Goal: Task Accomplishment & Management: Use online tool/utility

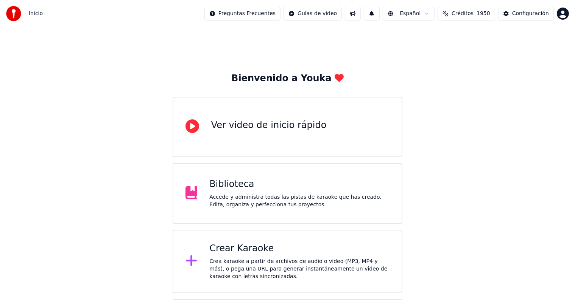
click at [260, 189] on div "Biblioteca" at bounding box center [299, 185] width 180 height 12
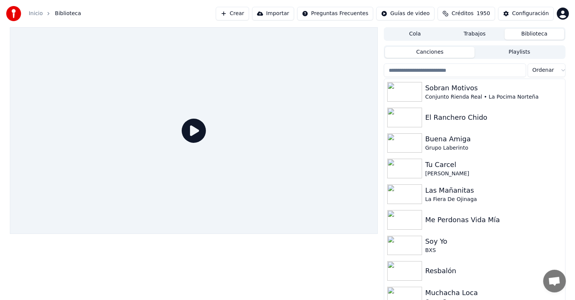
click at [245, 11] on button "Crear" at bounding box center [232, 14] width 33 height 14
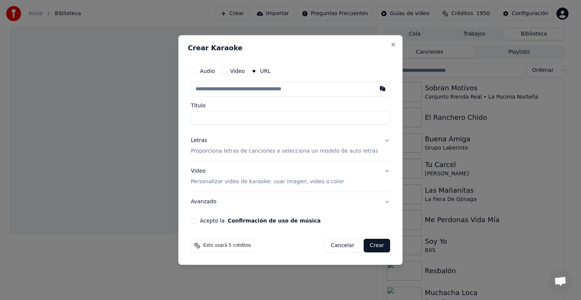
type input "**********"
click at [246, 150] on p "Proporciona letras de canciones o selecciona un modelo de auto letras" at bounding box center [284, 152] width 187 height 8
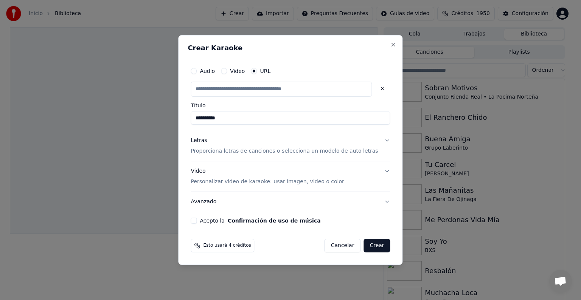
type input "**********"
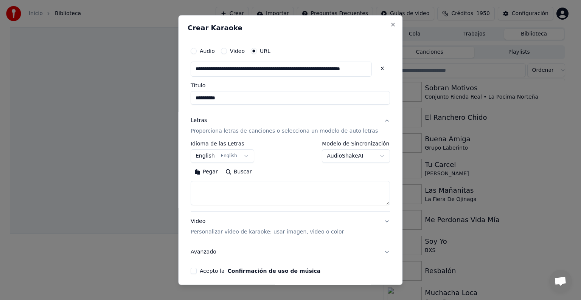
scroll to position [0, 0]
click at [230, 154] on button "English English" at bounding box center [223, 156] width 64 height 14
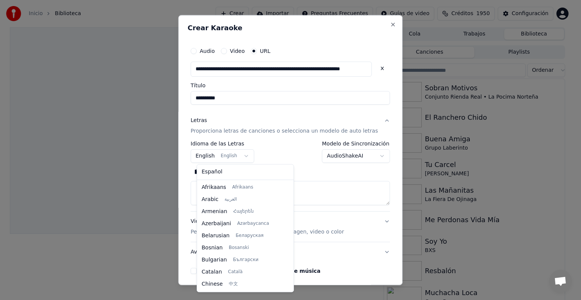
scroll to position [61, 0]
select select "**"
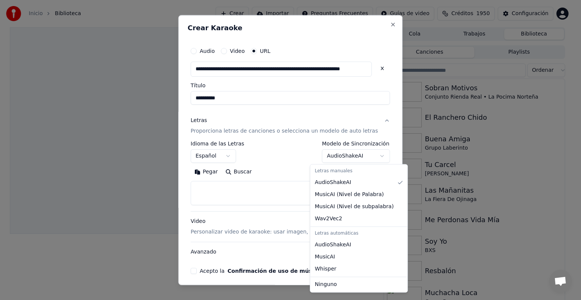
click at [354, 156] on body "**********" at bounding box center [287, 150] width 575 height 300
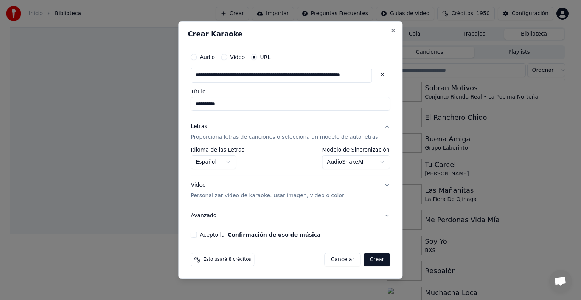
click at [197, 234] on button "Acepto la Confirmación de uso de música" at bounding box center [194, 235] width 6 height 6
click at [366, 258] on button "Crear" at bounding box center [377, 260] width 26 height 14
select select "**********"
select select
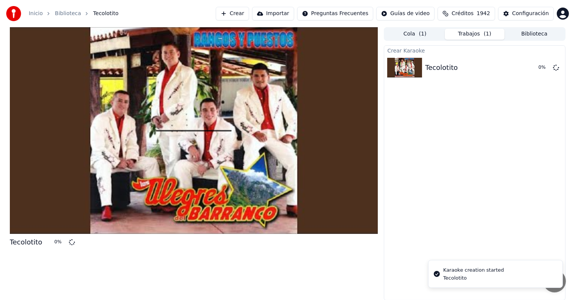
click at [243, 12] on button "Crear" at bounding box center [232, 14] width 33 height 14
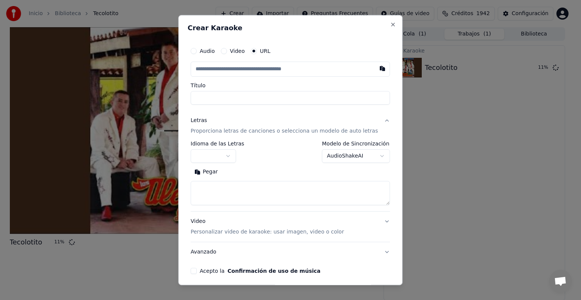
paste input "**********"
type input "**********"
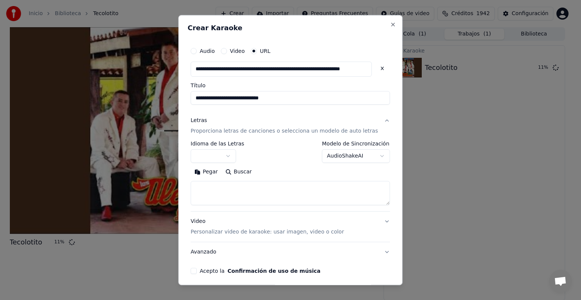
type input "**********"
click at [237, 158] on body "**********" at bounding box center [287, 150] width 575 height 300
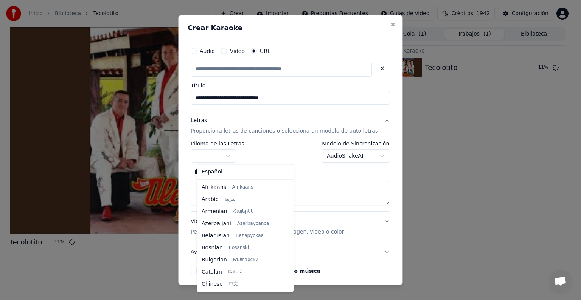
scroll to position [0, 0]
type input "**********"
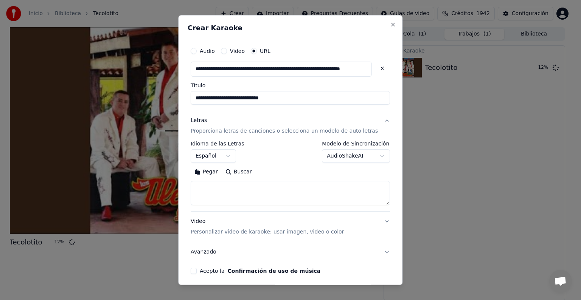
click at [348, 164] on div "**********" at bounding box center [290, 173] width 199 height 64
click at [367, 149] on body "**********" at bounding box center [287, 150] width 575 height 300
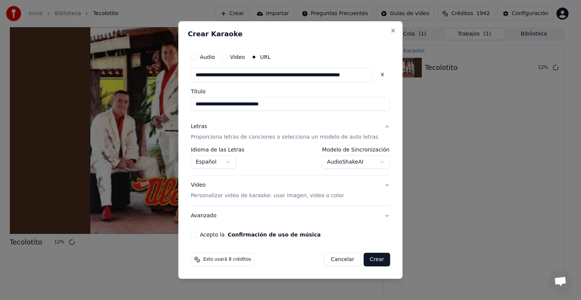
click at [202, 238] on div "**********" at bounding box center [290, 144] width 205 height 194
click at [208, 237] on div "Acepto la Confirmación de uso de música" at bounding box center [290, 235] width 199 height 6
click at [197, 235] on button "Acepto la Confirmación de uso de música" at bounding box center [194, 235] width 6 height 6
click at [373, 265] on button "Crear" at bounding box center [377, 260] width 26 height 14
select select "**********"
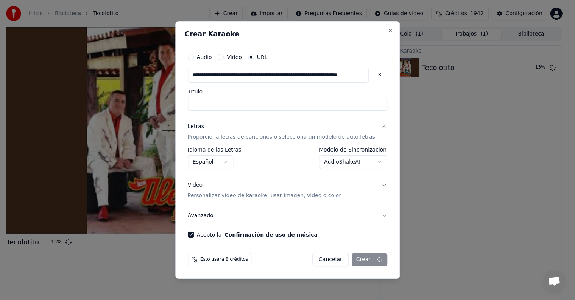
select select
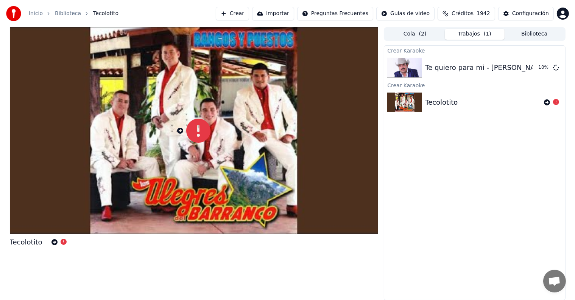
click at [242, 11] on button "Crear" at bounding box center [232, 14] width 33 height 14
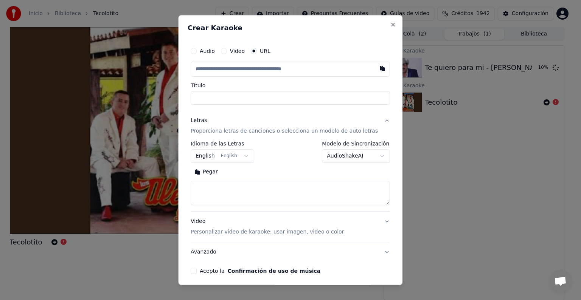
type input "**********"
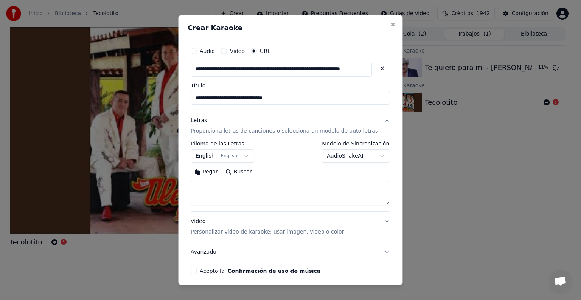
type input "**********"
click at [237, 153] on body "**********" at bounding box center [287, 150] width 575 height 300
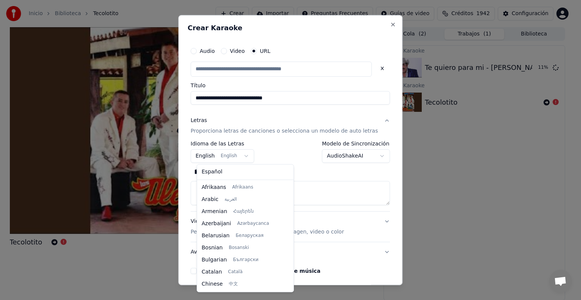
scroll to position [61, 0]
select select "**"
type input "**********"
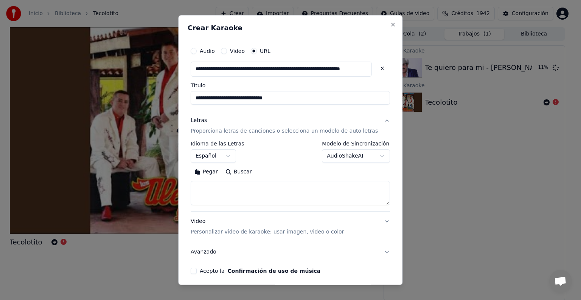
click at [342, 154] on body "**********" at bounding box center [287, 150] width 575 height 300
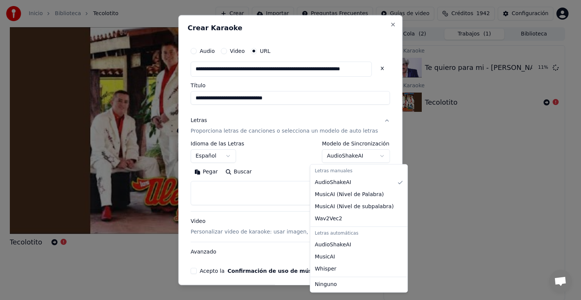
select select "**********"
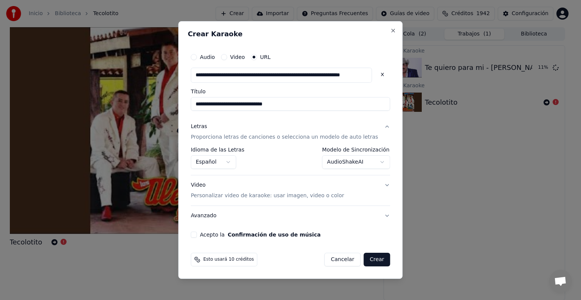
click at [197, 236] on button "Acepto la Confirmación de uso de música" at bounding box center [194, 235] width 6 height 6
click at [370, 260] on button "Crear" at bounding box center [377, 260] width 26 height 14
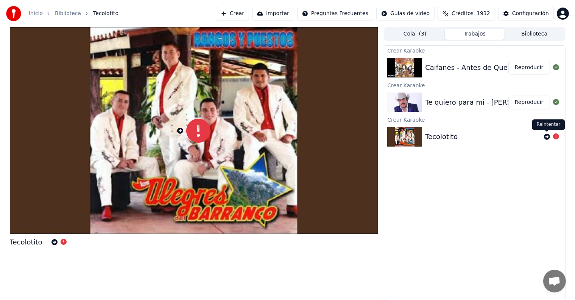
click at [548, 137] on icon at bounding box center [547, 137] width 6 height 6
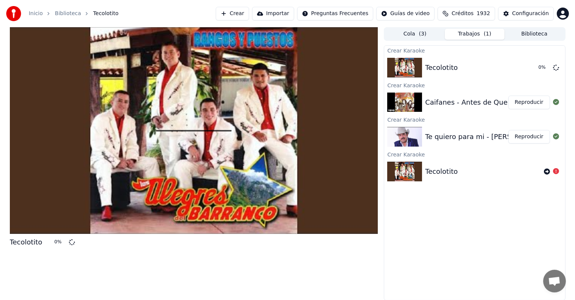
click at [420, 172] on img at bounding box center [404, 172] width 35 height 20
click at [556, 173] on icon at bounding box center [556, 171] width 6 height 6
click at [554, 173] on icon at bounding box center [556, 171] width 6 height 6
click at [546, 173] on icon at bounding box center [547, 172] width 6 height 6
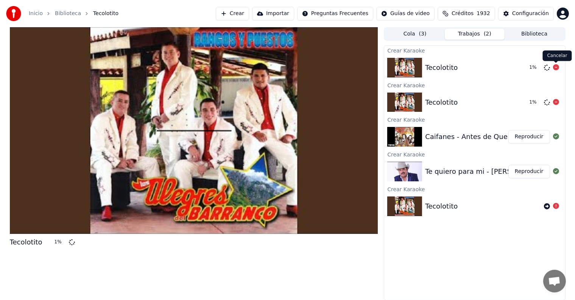
click at [557, 70] on icon at bounding box center [556, 67] width 6 height 6
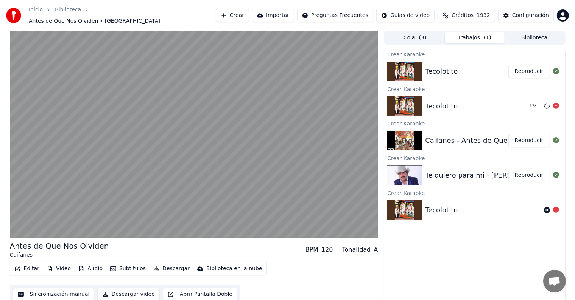
click at [530, 71] on button "Reproducir" at bounding box center [529, 72] width 42 height 14
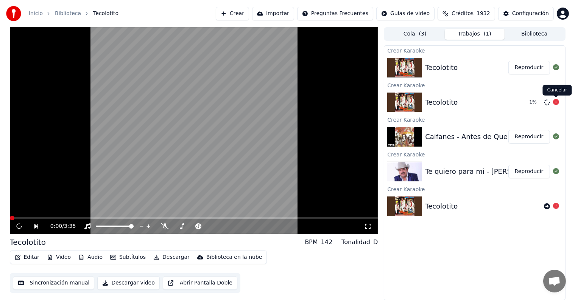
click at [554, 104] on icon at bounding box center [556, 102] width 6 height 6
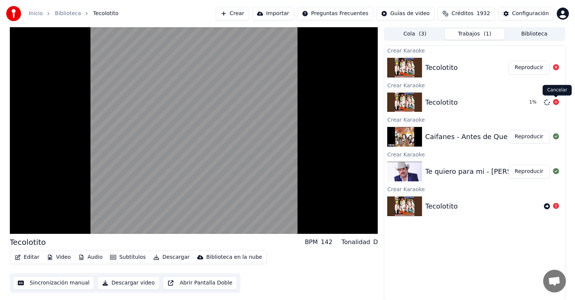
click at [556, 101] on icon at bounding box center [556, 102] width 6 height 6
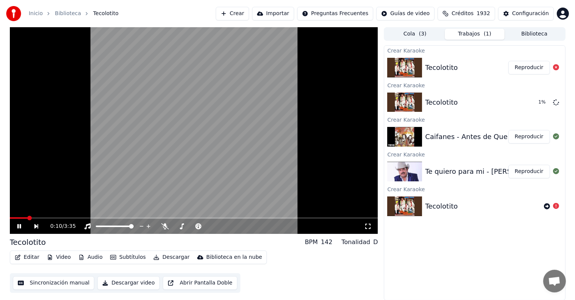
click at [18, 226] on icon at bounding box center [19, 226] width 4 height 5
click at [16, 224] on icon at bounding box center [24, 227] width 17 height 6
click at [165, 229] on icon at bounding box center [165, 227] width 8 height 6
drag, startPoint x: 32, startPoint y: 219, endPoint x: 11, endPoint y: 217, distance: 20.9
click at [12, 217] on div "0:22 / 3:35" at bounding box center [194, 130] width 368 height 207
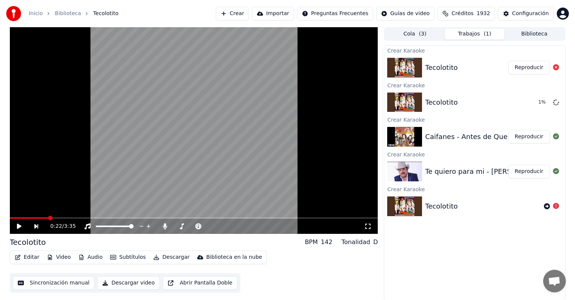
click at [19, 217] on video at bounding box center [194, 130] width 368 height 207
click at [10, 219] on span at bounding box center [14, 219] width 9 height 2
click at [33, 257] on button "Editar" at bounding box center [27, 257] width 31 height 11
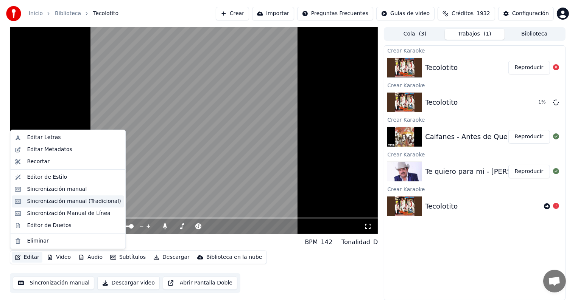
click at [84, 201] on div "Sincronización manual (Tradicional)" at bounding box center [74, 202] width 94 height 8
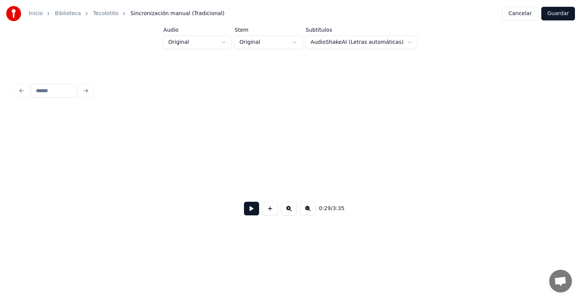
scroll to position [0, 565]
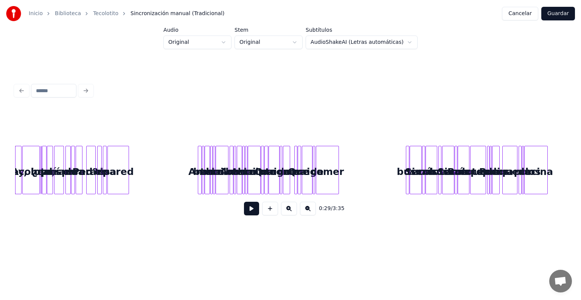
click at [294, 212] on button at bounding box center [289, 209] width 16 height 14
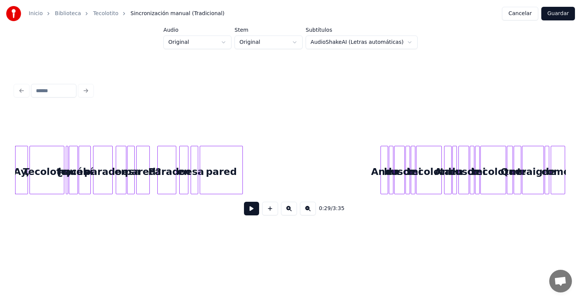
click at [294, 212] on button at bounding box center [289, 209] width 16 height 14
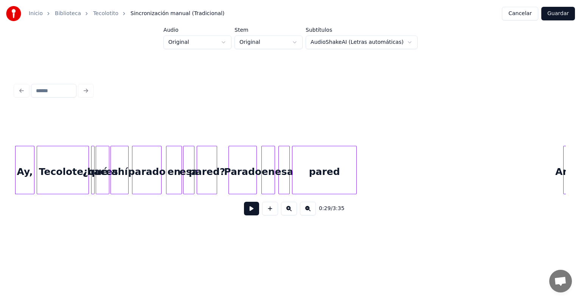
click at [294, 212] on button at bounding box center [289, 209] width 16 height 14
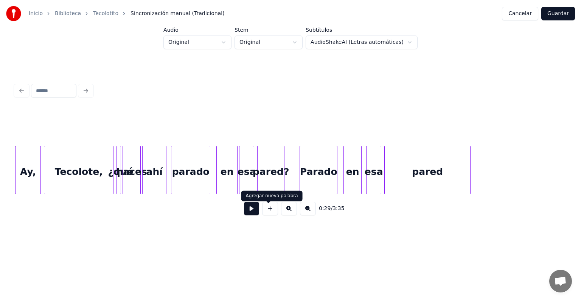
click at [248, 213] on button at bounding box center [251, 209] width 15 height 14
click at [293, 213] on button at bounding box center [289, 209] width 16 height 14
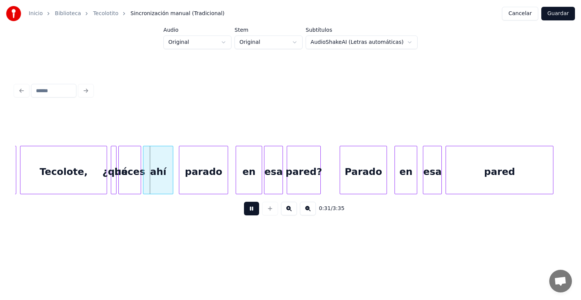
click at [293, 213] on button at bounding box center [289, 209] width 16 height 14
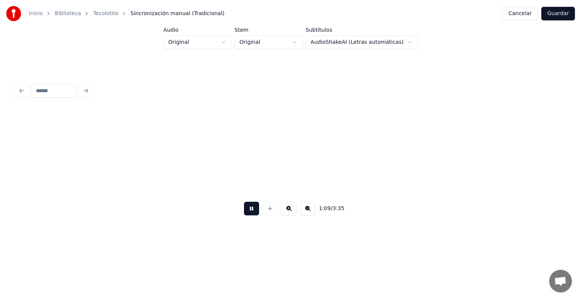
scroll to position [0, 7869]
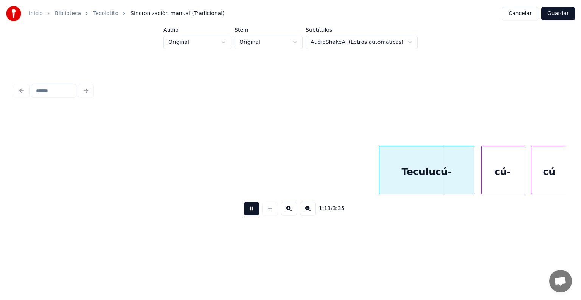
click at [244, 213] on button at bounding box center [251, 209] width 15 height 14
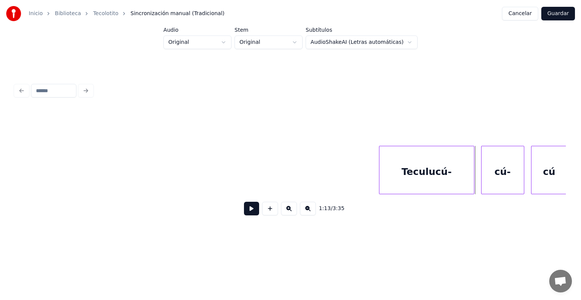
click at [246, 212] on button at bounding box center [251, 209] width 15 height 14
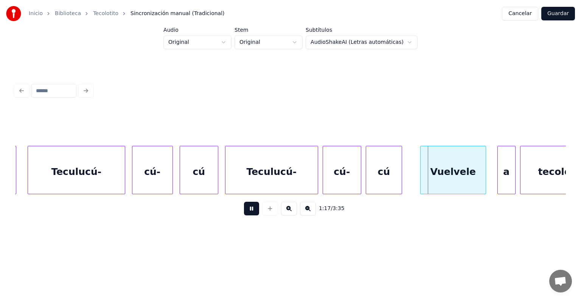
click at [246, 212] on button at bounding box center [251, 209] width 15 height 14
click at [115, 184] on div "Teculucú-" at bounding box center [76, 171] width 97 height 51
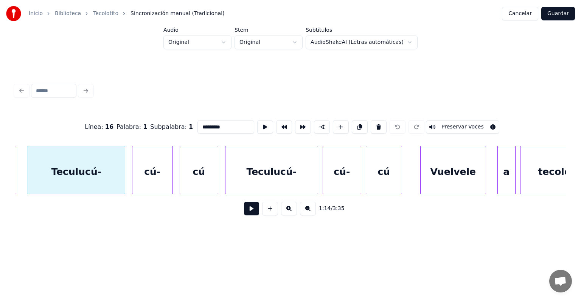
click at [250, 213] on button at bounding box center [251, 209] width 15 height 14
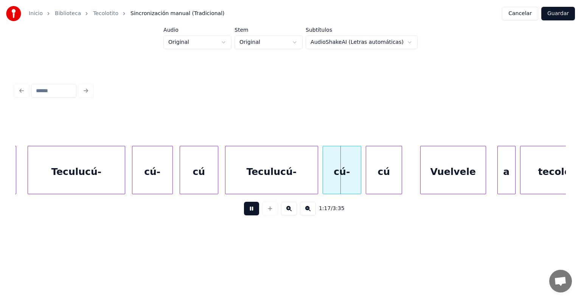
click at [250, 213] on button at bounding box center [251, 209] width 15 height 14
click at [227, 176] on div at bounding box center [227, 170] width 2 height 48
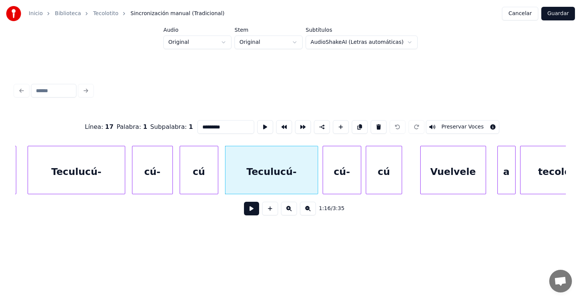
click at [246, 205] on button at bounding box center [251, 209] width 15 height 14
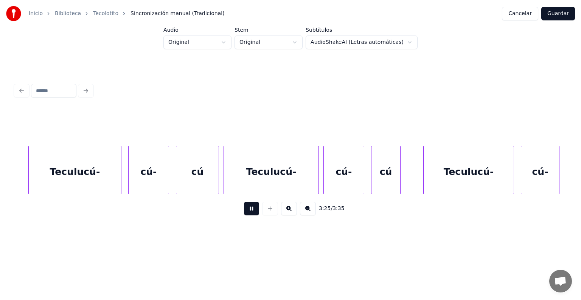
scroll to position [0, 23314]
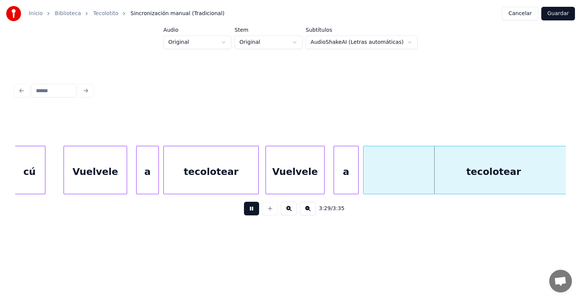
click at [248, 213] on button at bounding box center [251, 209] width 15 height 14
click at [338, 164] on div "a" at bounding box center [340, 171] width 24 height 51
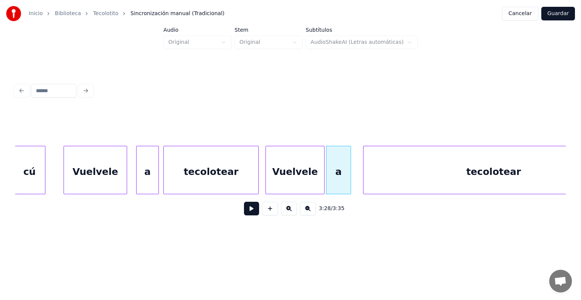
click at [248, 216] on button at bounding box center [251, 209] width 15 height 14
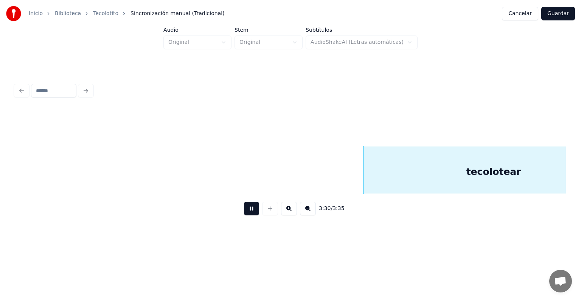
scroll to position [0, 23866]
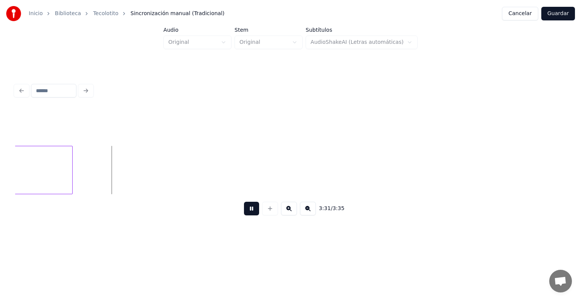
click at [248, 216] on button at bounding box center [251, 209] width 15 height 14
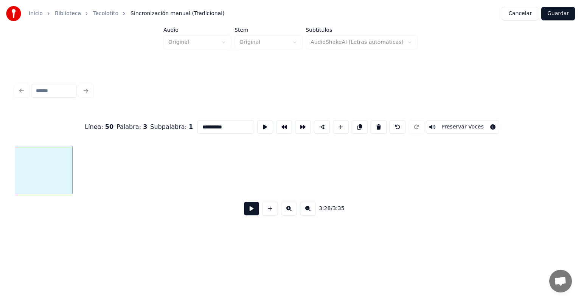
scroll to position [0, 23662]
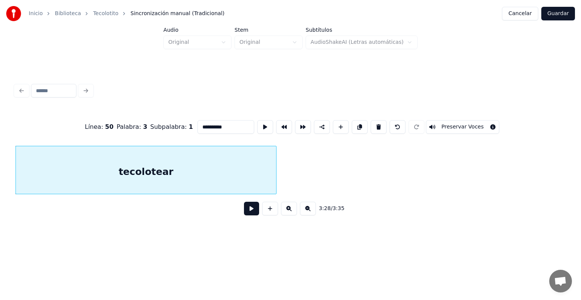
click at [230, 124] on input "**********" at bounding box center [226, 127] width 57 height 14
type input "**********"
click at [562, 12] on button "Guardar" at bounding box center [558, 14] width 34 height 14
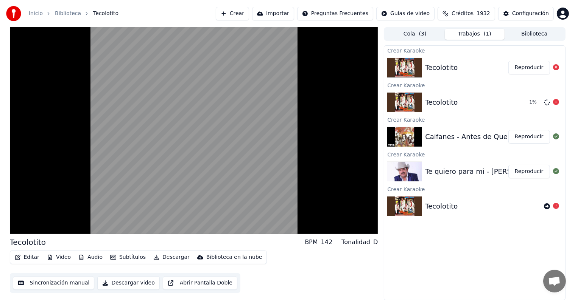
click at [553, 103] on icon at bounding box center [556, 102] width 6 height 6
click at [409, 33] on button "Cola ( 3 )" at bounding box center [415, 34] width 60 height 11
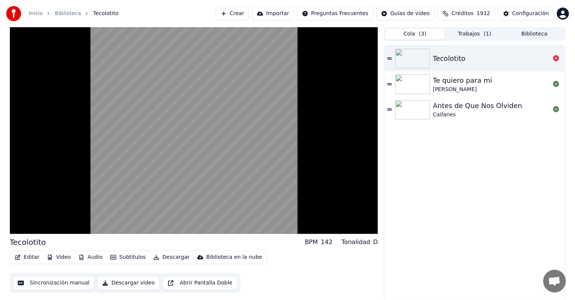
click at [462, 30] on button "Trabajos ( 1 )" at bounding box center [475, 34] width 60 height 11
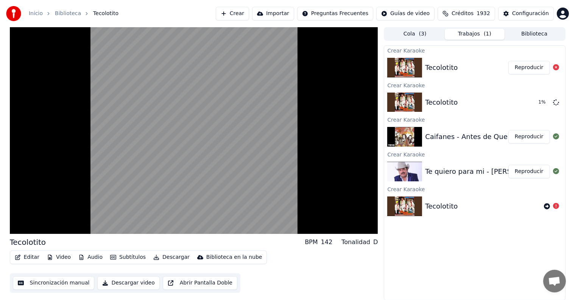
click at [475, 34] on button "Trabajos ( 1 )" at bounding box center [475, 34] width 60 height 11
click at [530, 138] on button "Reproducir" at bounding box center [529, 137] width 42 height 14
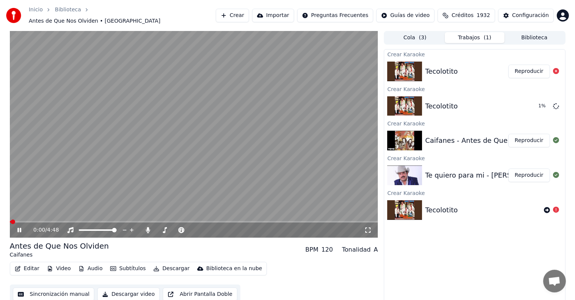
click at [34, 266] on button "Editar" at bounding box center [27, 269] width 31 height 11
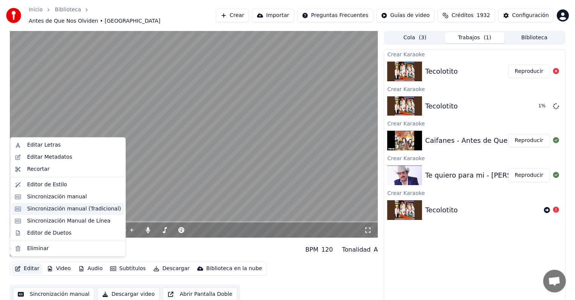
click at [76, 210] on div "Sincronización manual (Tradicional)" at bounding box center [74, 209] width 94 height 8
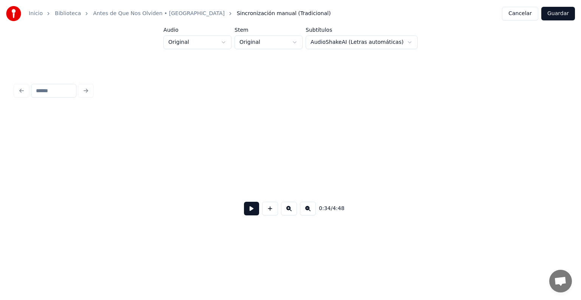
scroll to position [0, 3919]
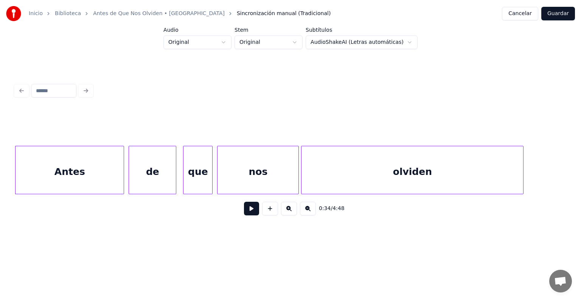
click at [244, 213] on button at bounding box center [251, 209] width 15 height 14
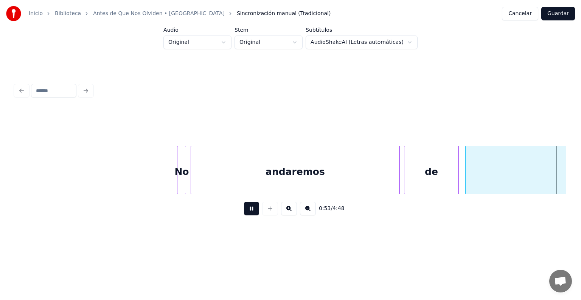
scroll to position [0, 6125]
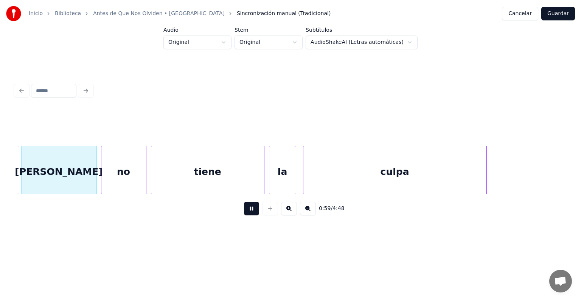
click at [315, 212] on button at bounding box center [308, 209] width 16 height 14
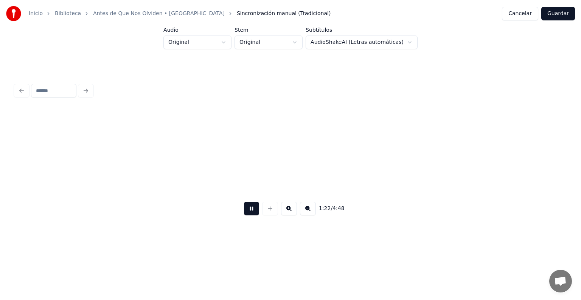
scroll to position [0, 7762]
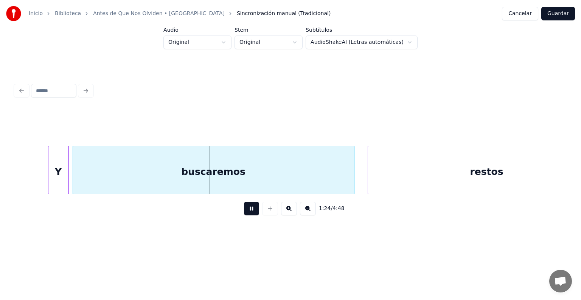
click at [312, 213] on button at bounding box center [308, 209] width 16 height 14
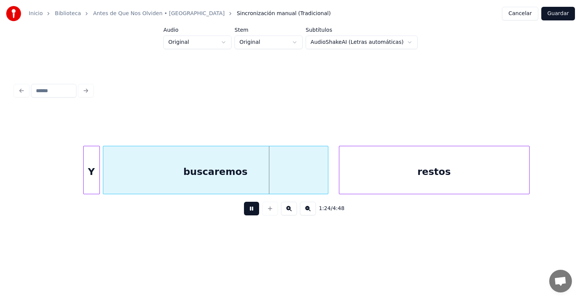
click at [312, 213] on button at bounding box center [308, 209] width 16 height 14
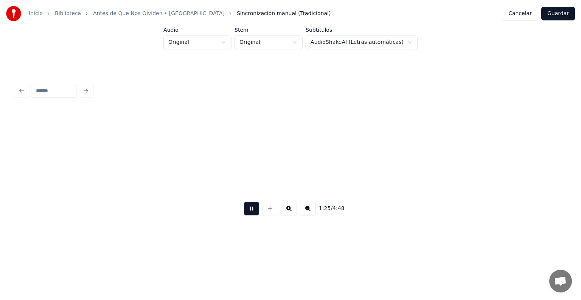
scroll to position [0, 4559]
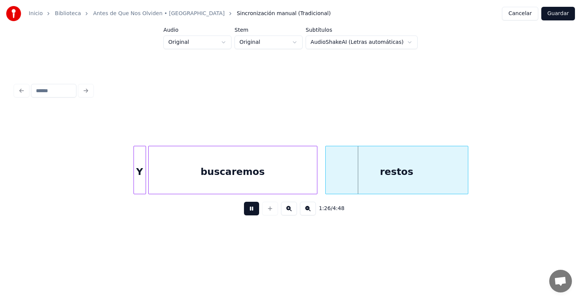
click at [570, 164] on div "Inicio Biblioteca Antes de Que Nos Olviden • Caifanes Sincronización manual (Tr…" at bounding box center [290, 120] width 581 height 241
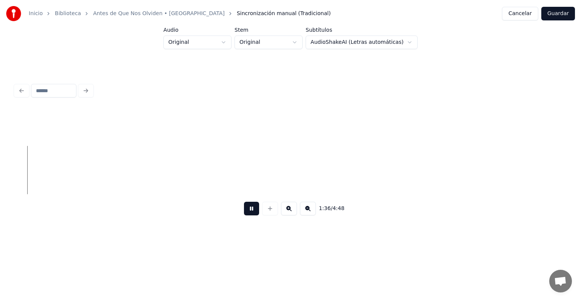
scroll to position [0, 5471]
click at [316, 213] on button at bounding box center [308, 209] width 16 height 14
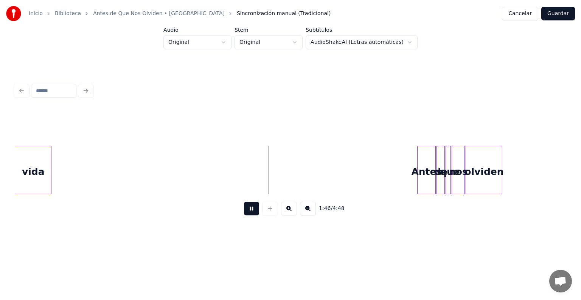
click at [245, 213] on button at bounding box center [251, 209] width 15 height 14
click at [39, 166] on div "vida" at bounding box center [33, 171] width 36 height 51
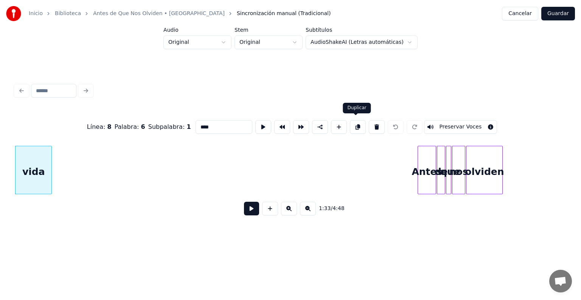
click at [359, 126] on button at bounding box center [358, 127] width 16 height 14
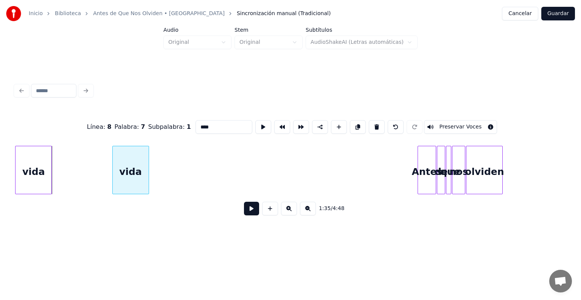
click at [136, 161] on div "vida" at bounding box center [131, 171] width 36 height 51
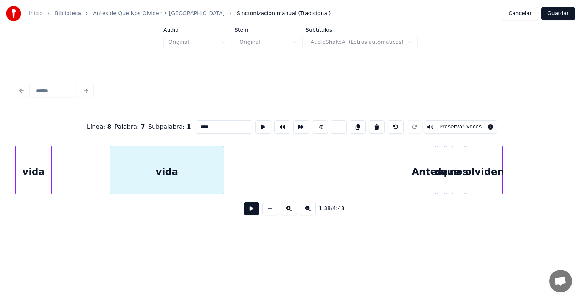
click at [221, 166] on div at bounding box center [222, 170] width 2 height 48
click at [191, 168] on div "vida" at bounding box center [167, 171] width 114 height 51
drag, startPoint x: 168, startPoint y: 117, endPoint x: 159, endPoint y: 117, distance: 9.1
click at [159, 117] on div "Línea : 8 Palabra : 7 Subpalabra : 1 **** Preservar Voces" at bounding box center [290, 127] width 551 height 38
click at [224, 176] on div at bounding box center [223, 170] width 2 height 48
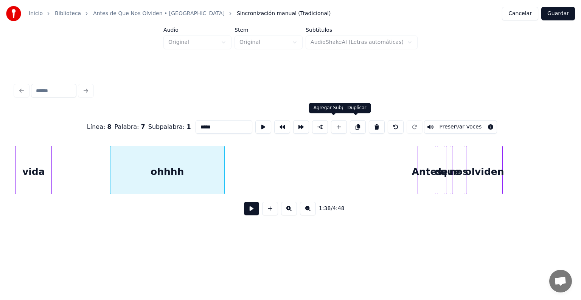
type input "*****"
click at [355, 124] on button at bounding box center [358, 127] width 16 height 14
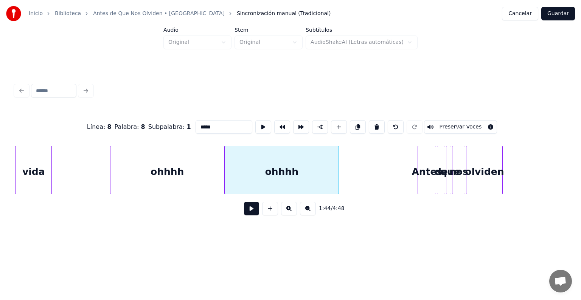
click at [242, 165] on div "ohhhh" at bounding box center [282, 171] width 114 height 51
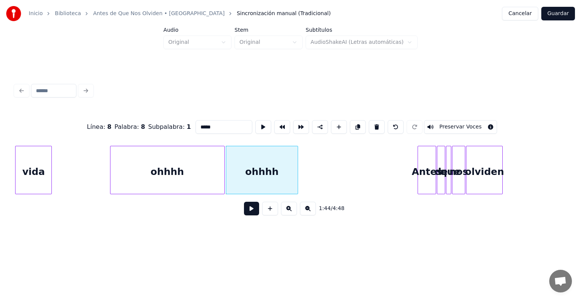
click at [296, 179] on div at bounding box center [297, 170] width 2 height 48
click at [201, 176] on div "ohhhh" at bounding box center [167, 171] width 114 height 51
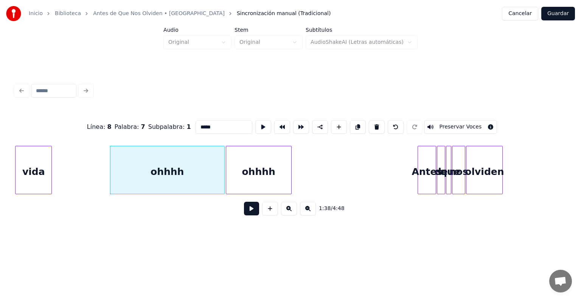
click at [244, 210] on button at bounding box center [251, 209] width 15 height 14
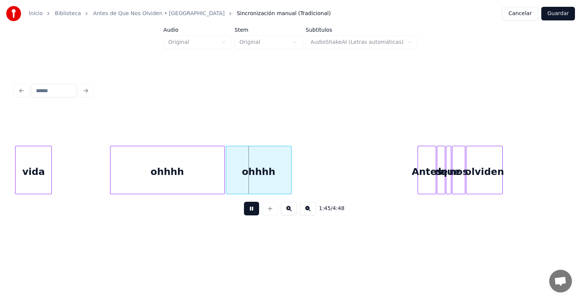
click at [244, 212] on button at bounding box center [251, 209] width 15 height 14
click at [253, 165] on div "ohhhh" at bounding box center [258, 171] width 65 height 51
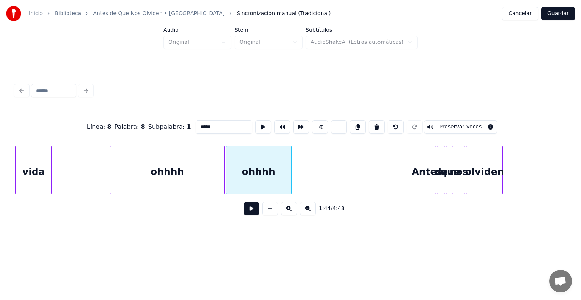
click at [196, 123] on input "*****" at bounding box center [224, 127] width 57 height 14
click at [196, 124] on input "*****" at bounding box center [224, 127] width 57 height 14
click at [199, 123] on input "*******" at bounding box center [224, 127] width 57 height 14
click at [198, 124] on input "*******" at bounding box center [224, 127] width 57 height 14
click at [197, 123] on input "*******" at bounding box center [224, 127] width 57 height 14
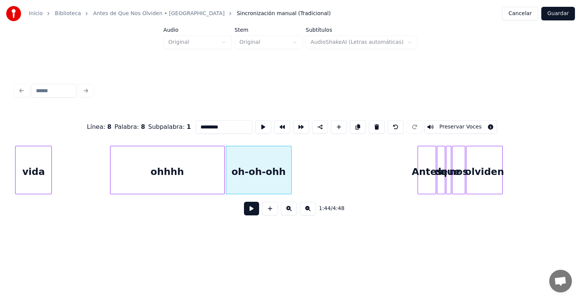
click at [223, 125] on input "*********" at bounding box center [224, 127] width 57 height 14
type input "********"
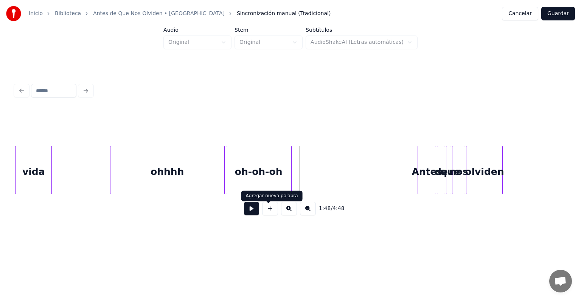
click at [247, 213] on button at bounding box center [251, 209] width 15 height 14
click at [269, 163] on div "oh-oh-oh" at bounding box center [258, 171] width 65 height 51
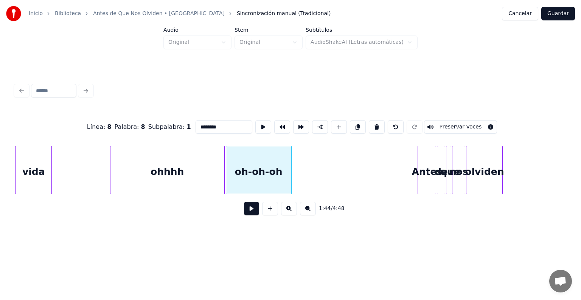
click at [290, 147] on div at bounding box center [290, 170] width 2 height 48
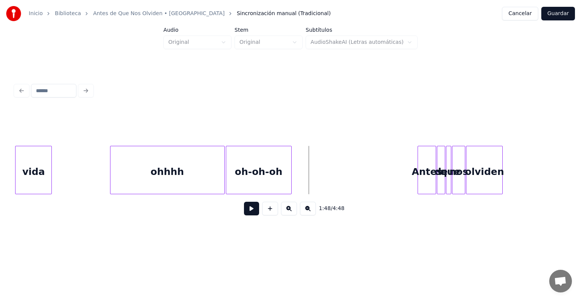
click at [278, 163] on div "oh-oh-oh" at bounding box center [258, 171] width 65 height 51
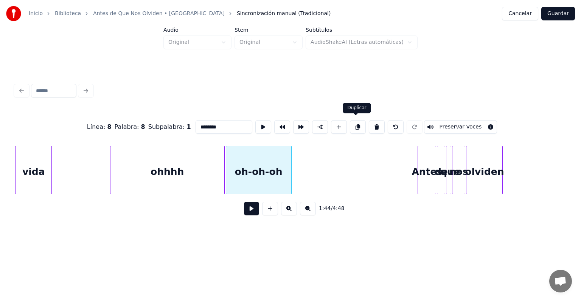
click at [357, 125] on button at bounding box center [358, 127] width 16 height 14
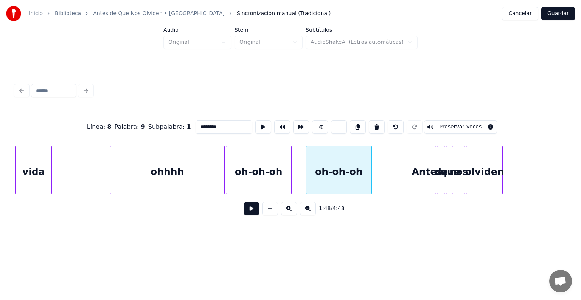
click at [326, 166] on div "oh-oh-oh" at bounding box center [338, 171] width 65 height 51
click at [214, 126] on input "********" at bounding box center [224, 127] width 57 height 14
type input "**"
click at [250, 213] on button at bounding box center [251, 209] width 15 height 14
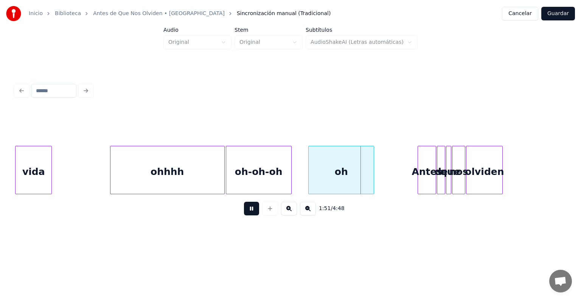
click at [250, 213] on button at bounding box center [251, 209] width 15 height 14
click at [348, 168] on div "oh" at bounding box center [341, 171] width 65 height 51
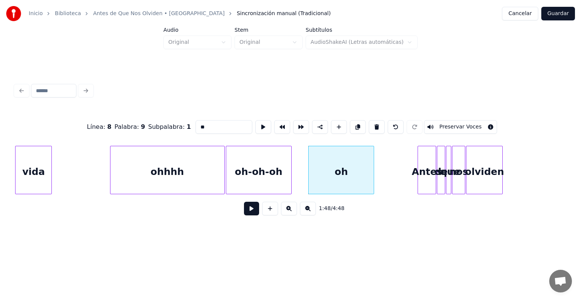
click at [201, 124] on input "**" at bounding box center [224, 127] width 57 height 14
type input "********"
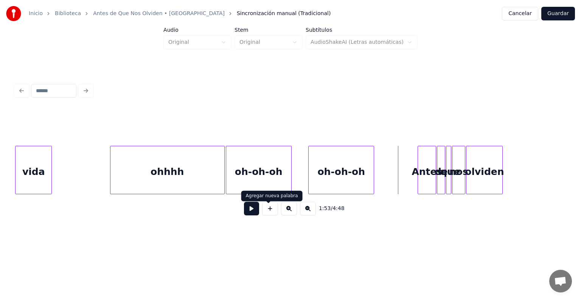
click at [246, 213] on button at bounding box center [251, 209] width 15 height 14
click at [294, 215] on button at bounding box center [289, 209] width 16 height 14
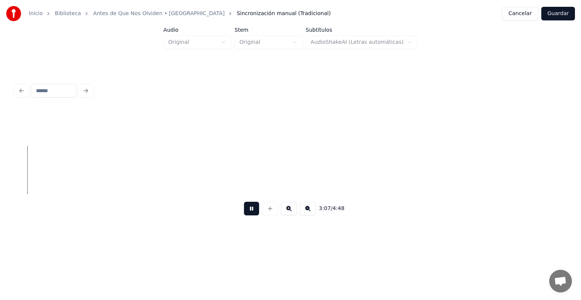
scroll to position [0, 7074]
click at [251, 211] on button at bounding box center [251, 209] width 15 height 14
click at [244, 216] on button at bounding box center [251, 209] width 15 height 14
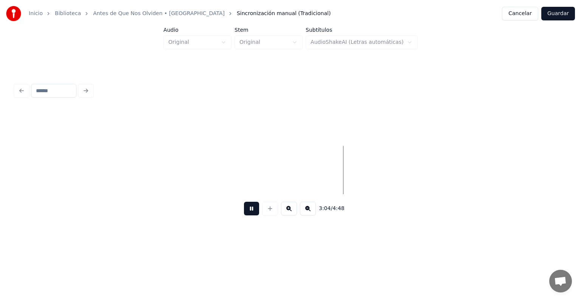
click at [244, 216] on button at bounding box center [251, 209] width 15 height 14
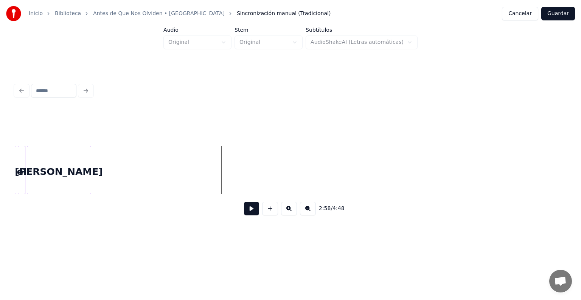
scroll to position [0, 6544]
click at [68, 182] on div "[PERSON_NAME]" at bounding box center [74, 171] width 64 height 51
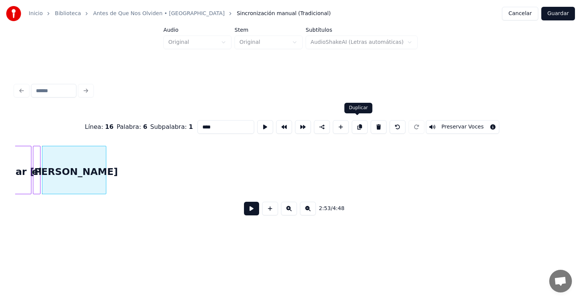
click at [357, 122] on button at bounding box center [360, 127] width 16 height 14
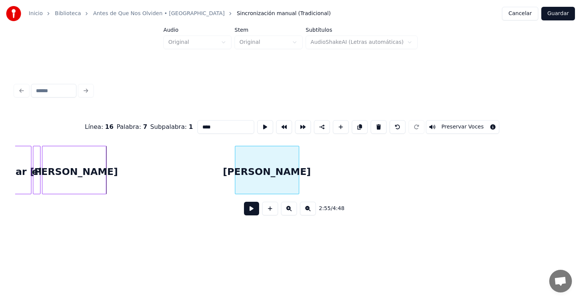
click at [273, 160] on div "[PERSON_NAME]" at bounding box center [267, 171] width 64 height 51
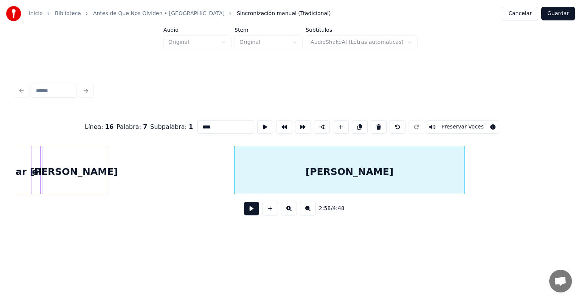
click at [464, 174] on div at bounding box center [463, 170] width 2 height 48
click at [373, 156] on div "[PERSON_NAME]" at bounding box center [350, 171] width 230 height 51
drag, startPoint x: 211, startPoint y: 126, endPoint x: 170, endPoint y: 129, distance: 41.0
click at [170, 129] on div "Línea : 16 Palabra : 7 Subpalabra : 1 **** Preservar Voces" at bounding box center [290, 127] width 551 height 38
type input "******"
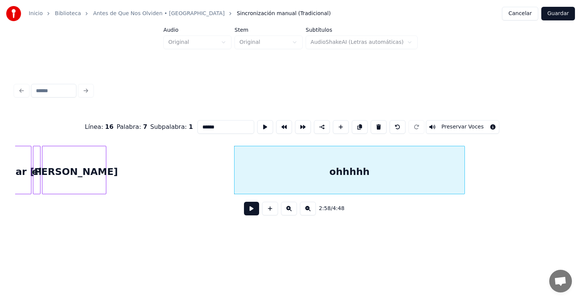
drag, startPoint x: 215, startPoint y: 165, endPoint x: 216, endPoint y: 171, distance: 5.5
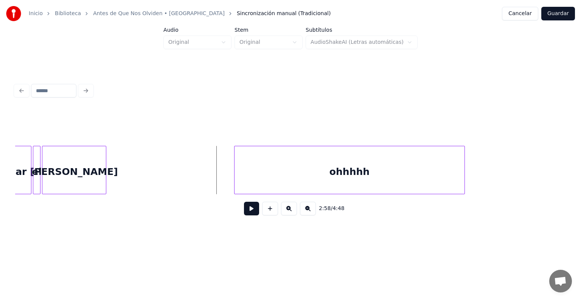
click at [244, 213] on button at bounding box center [251, 209] width 15 height 14
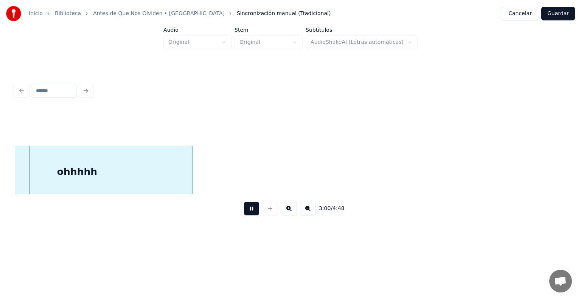
scroll to position [0, 6831]
click at [244, 213] on button at bounding box center [251, 209] width 15 height 14
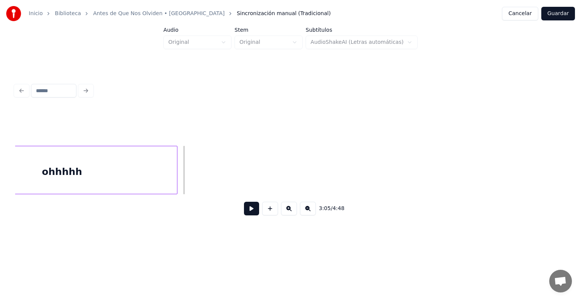
click at [165, 168] on div "ohhhhh" at bounding box center [62, 171] width 230 height 51
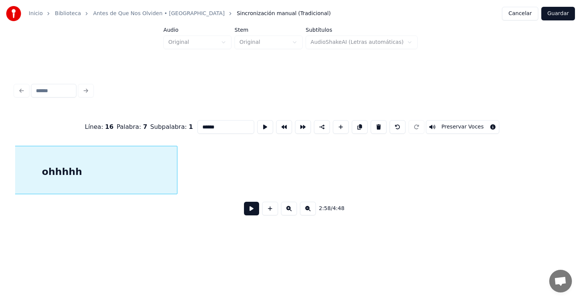
scroll to position [0, 6763]
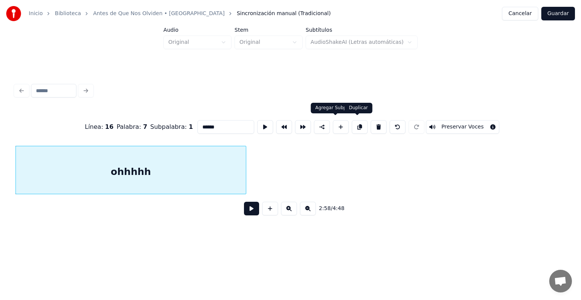
click at [359, 125] on button at bounding box center [360, 127] width 16 height 14
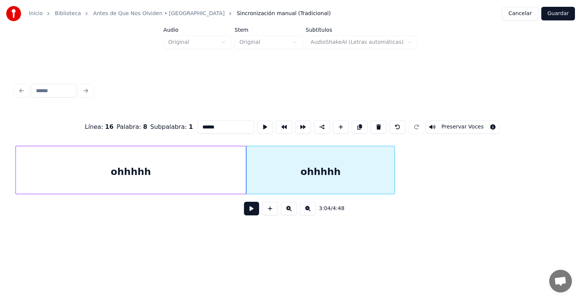
click at [392, 156] on div at bounding box center [393, 170] width 2 height 48
click at [323, 169] on div "ohhhhh" at bounding box center [321, 171] width 148 height 51
click at [212, 126] on input "******" at bounding box center [226, 127] width 57 height 14
drag, startPoint x: 219, startPoint y: 123, endPoint x: 129, endPoint y: 130, distance: 90.8
click at [129, 130] on div "Línea : 16 Palabra : 8 Subpalabra : 1 ******** Preservar Voces" at bounding box center [290, 127] width 551 height 38
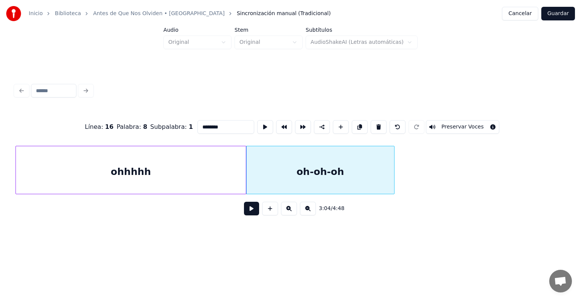
click at [339, 173] on div "oh-oh-oh" at bounding box center [321, 171] width 148 height 51
type input "********"
click at [358, 121] on button at bounding box center [360, 127] width 16 height 14
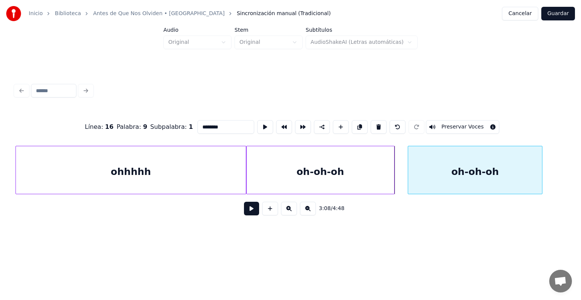
click at [408, 177] on div at bounding box center [409, 170] width 2 height 48
click at [513, 179] on div at bounding box center [514, 170] width 2 height 48
click at [348, 174] on div "oh-oh-oh" at bounding box center [321, 171] width 148 height 51
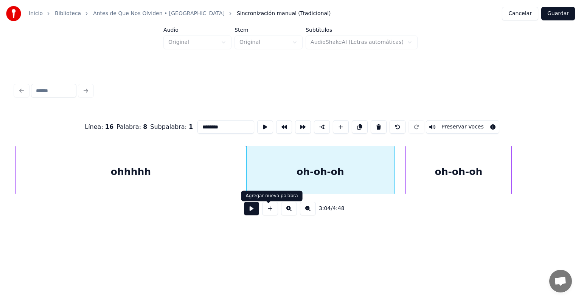
click at [254, 213] on button at bounding box center [251, 209] width 15 height 14
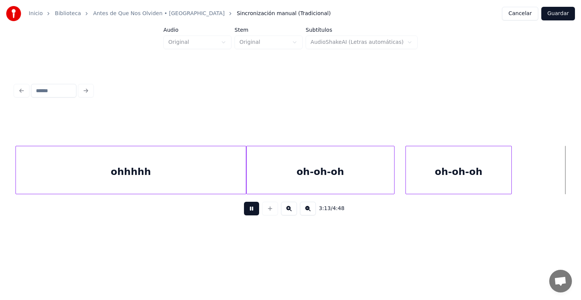
scroll to position [0, 7313]
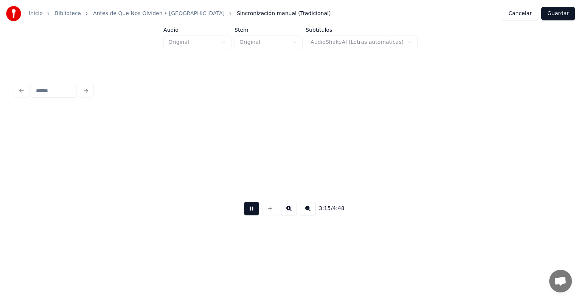
click at [245, 209] on button at bounding box center [251, 209] width 15 height 14
click at [312, 213] on button at bounding box center [308, 209] width 16 height 14
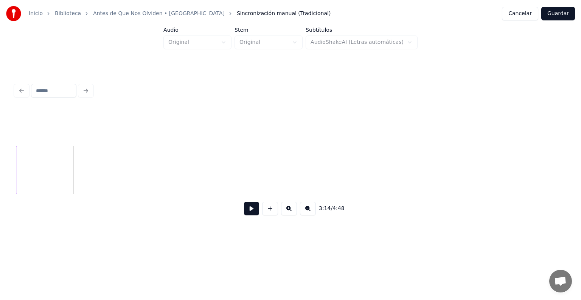
click at [312, 213] on button at bounding box center [308, 209] width 16 height 14
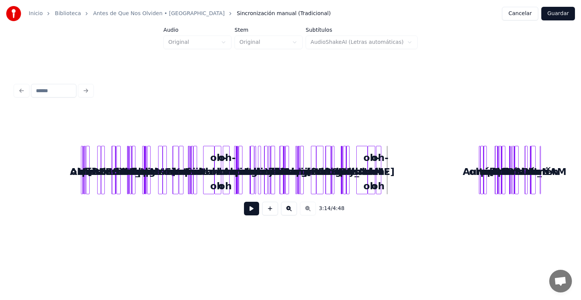
click at [289, 210] on button at bounding box center [289, 209] width 16 height 14
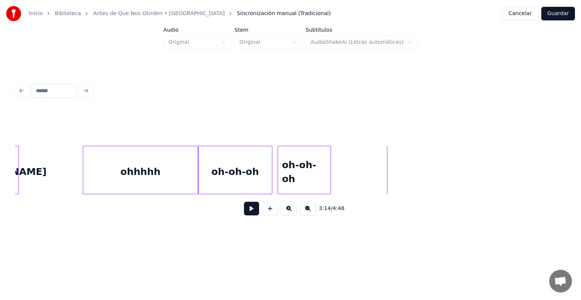
click at [300, 164] on div "oh-oh-oh" at bounding box center [304, 171] width 52 height 51
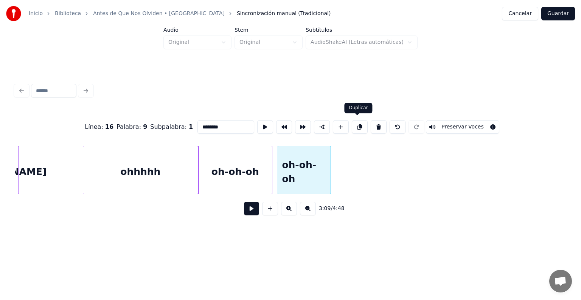
click at [359, 123] on button at bounding box center [360, 127] width 16 height 14
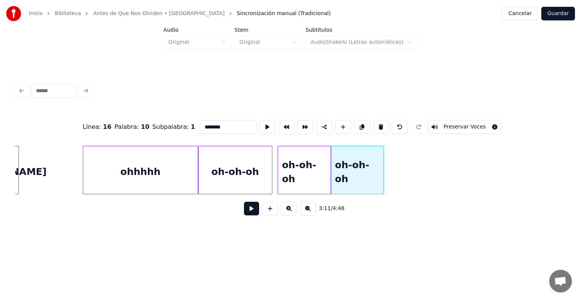
click at [306, 157] on div "oh-oh-oh" at bounding box center [304, 171] width 52 height 51
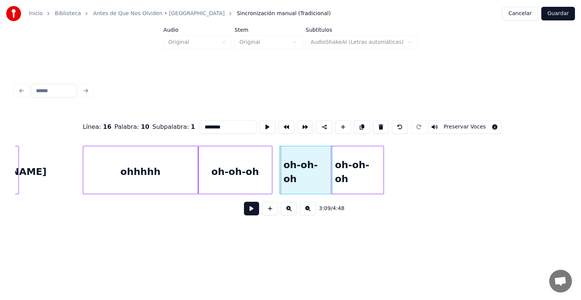
click at [300, 162] on div "oh-oh-oh" at bounding box center [306, 171] width 52 height 51
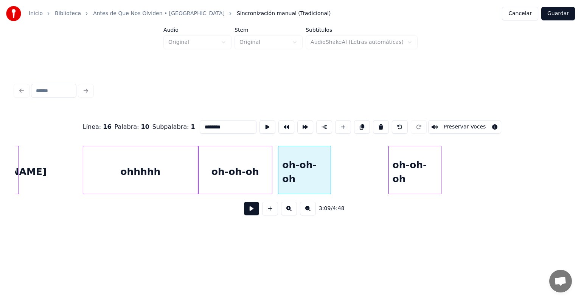
click at [408, 173] on div "oh-oh-oh" at bounding box center [415, 171] width 52 height 51
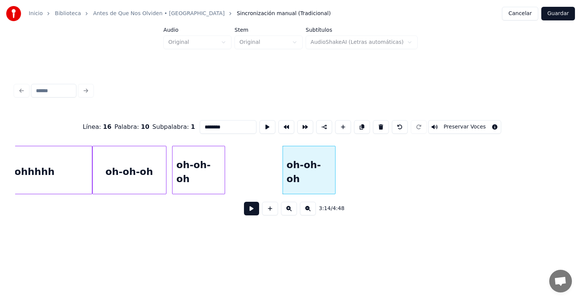
scroll to position [0, 3435]
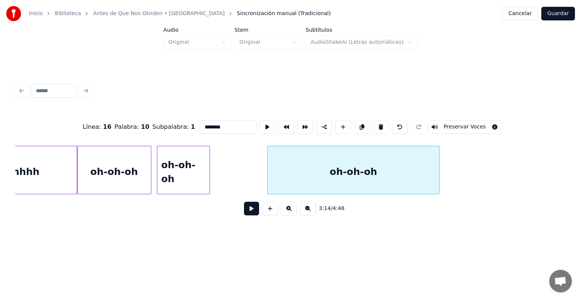
click at [437, 174] on div at bounding box center [438, 170] width 2 height 48
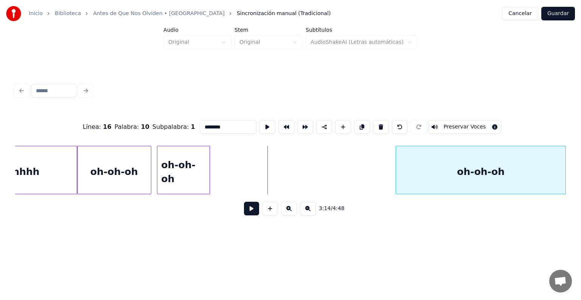
scroll to position [0, 3455]
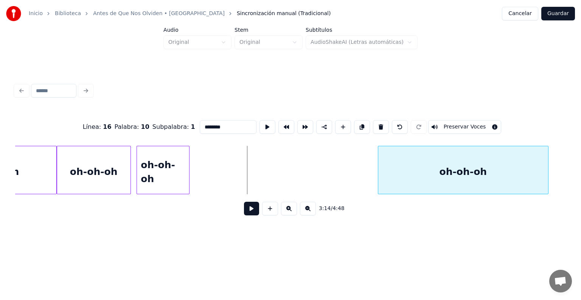
click at [480, 180] on div "oh-oh-oh" at bounding box center [463, 171] width 170 height 51
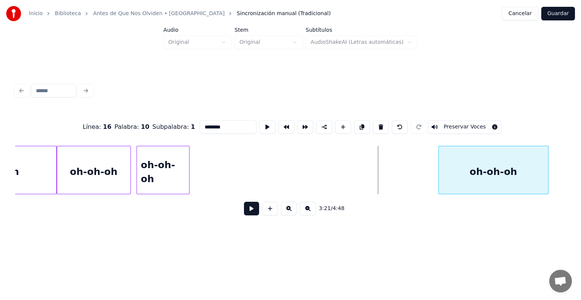
click at [439, 173] on div at bounding box center [440, 170] width 2 height 48
click at [359, 124] on button at bounding box center [362, 127] width 16 height 14
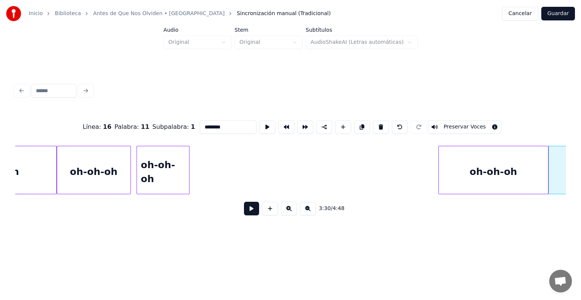
scroll to position [0, 3545]
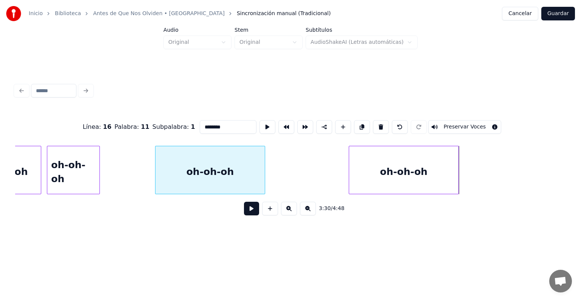
click at [249, 147] on div "oh-oh-oh" at bounding box center [210, 171] width 109 height 51
click at [254, 161] on div "oh-oh-oh" at bounding box center [208, 171] width 109 height 51
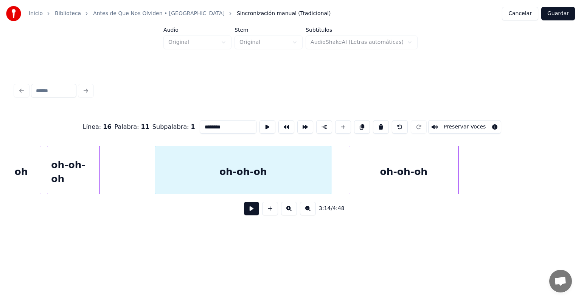
click at [331, 175] on div at bounding box center [330, 170] width 2 height 48
click at [212, 121] on input "********" at bounding box center [228, 127] width 57 height 14
click at [227, 158] on div "oh-oh-o" at bounding box center [243, 171] width 176 height 51
drag, startPoint x: 192, startPoint y: 122, endPoint x: 261, endPoint y: 128, distance: 69.5
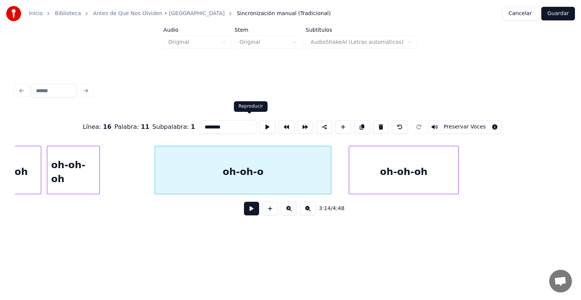
click at [261, 128] on div "Línea : 16 Palabra : 11 Subpalabra : 1 ******** Preservar Voces" at bounding box center [290, 127] width 551 height 38
type input "********"
click at [260, 167] on div "oh-oh-o" at bounding box center [243, 171] width 176 height 51
click at [562, 20] on button "Guardar" at bounding box center [558, 14] width 34 height 14
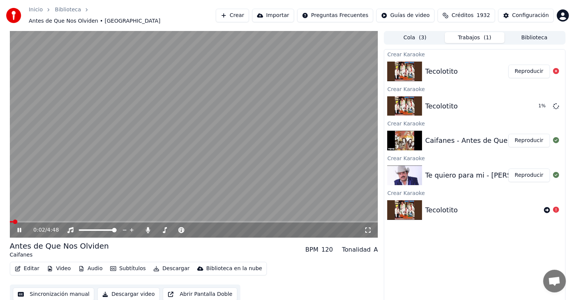
click at [33, 266] on button "Editar" at bounding box center [27, 269] width 31 height 11
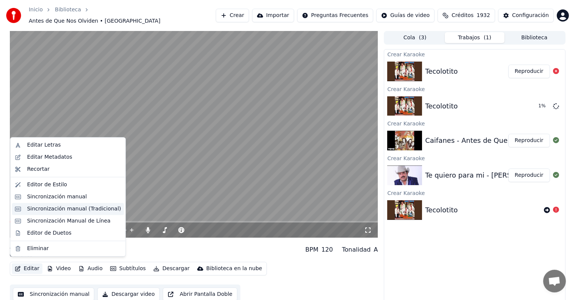
click at [64, 211] on div "Sincronización manual (Tradicional)" at bounding box center [74, 209] width 94 height 8
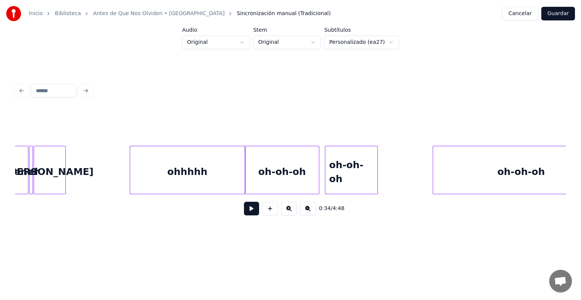
scroll to position [0, 3270]
click at [247, 209] on button at bounding box center [251, 209] width 15 height 14
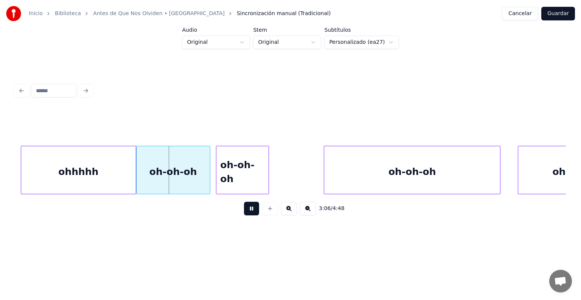
scroll to position [0, 3406]
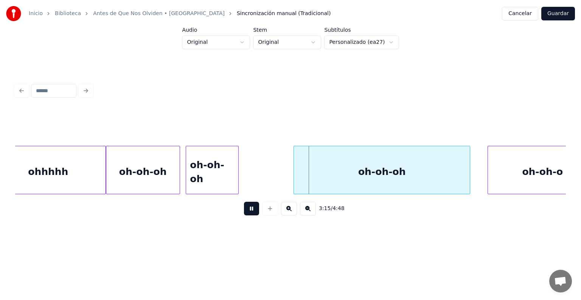
click at [249, 213] on button at bounding box center [251, 209] width 15 height 14
click at [366, 164] on div "oh-oh-oh" at bounding box center [382, 171] width 176 height 51
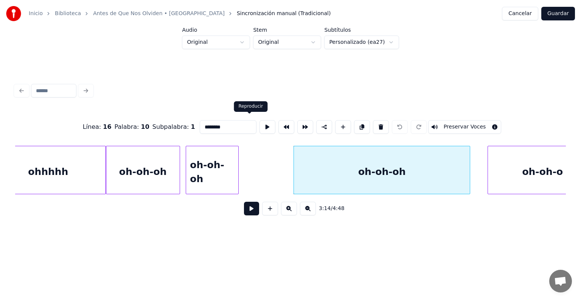
click at [232, 123] on input "********" at bounding box center [228, 127] width 57 height 14
type input "******"
drag, startPoint x: 280, startPoint y: 163, endPoint x: 272, endPoint y: 177, distance: 15.9
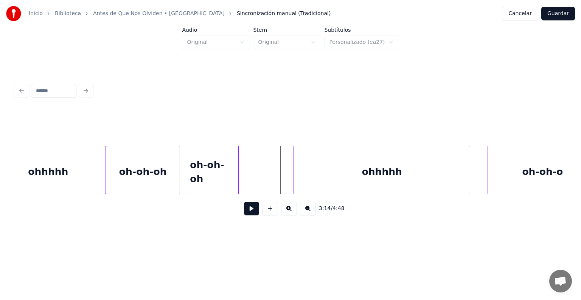
click at [241, 223] on div "3:14 / 4:48" at bounding box center [290, 208] width 551 height 29
click at [244, 214] on button at bounding box center [251, 209] width 15 height 14
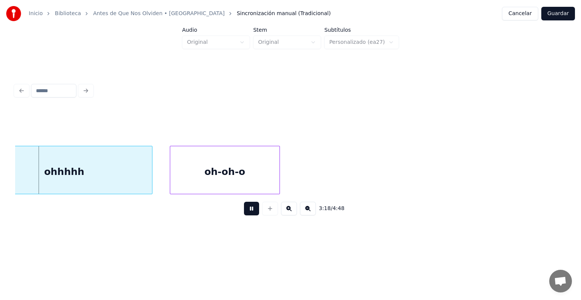
scroll to position [0, 3748]
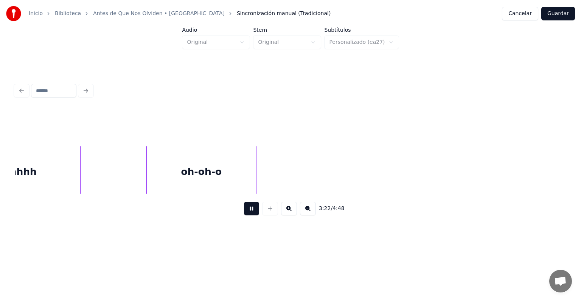
click at [78, 174] on div at bounding box center [79, 170] width 2 height 48
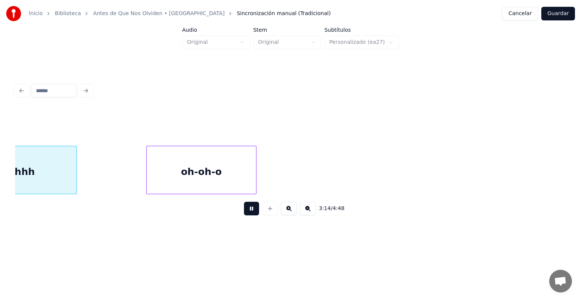
scroll to position [0, 3685]
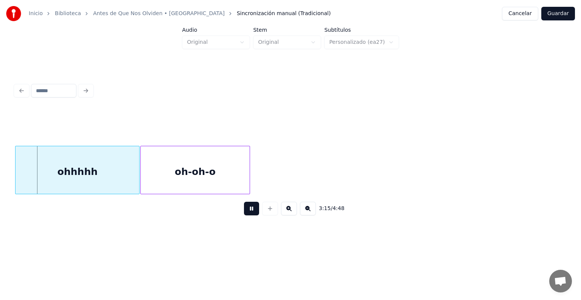
click at [163, 165] on div "oh-oh-o" at bounding box center [195, 171] width 109 height 51
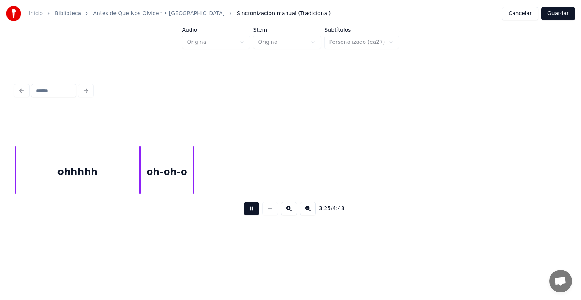
click at [191, 181] on div at bounding box center [192, 170] width 2 height 48
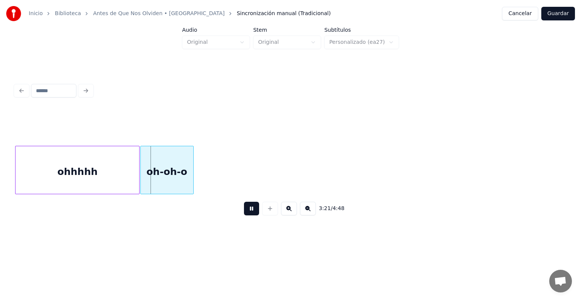
click at [182, 166] on div "oh-oh-o" at bounding box center [167, 171] width 53 height 51
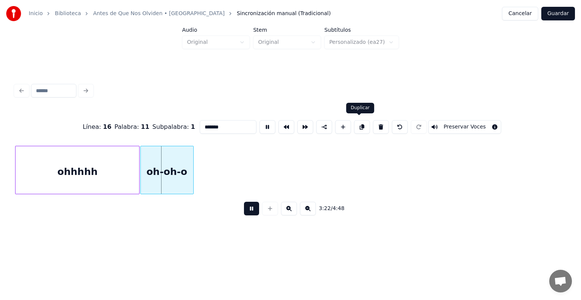
click at [360, 121] on button at bounding box center [362, 127] width 16 height 14
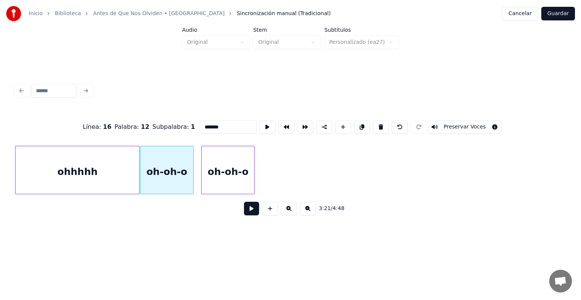
click at [233, 165] on div "oh-oh-o" at bounding box center [228, 171] width 53 height 51
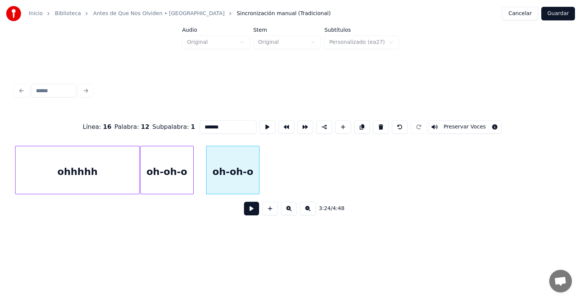
click at [246, 209] on button at bounding box center [251, 209] width 15 height 14
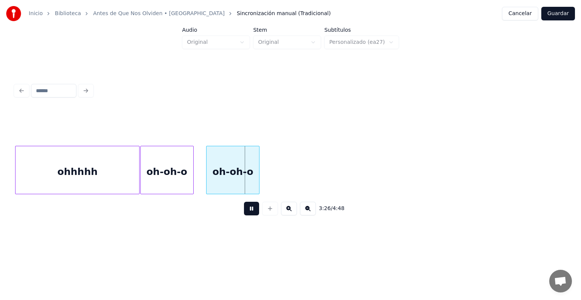
click at [246, 210] on button at bounding box center [251, 209] width 15 height 14
click at [232, 165] on div "oh-oh-o" at bounding box center [233, 171] width 53 height 51
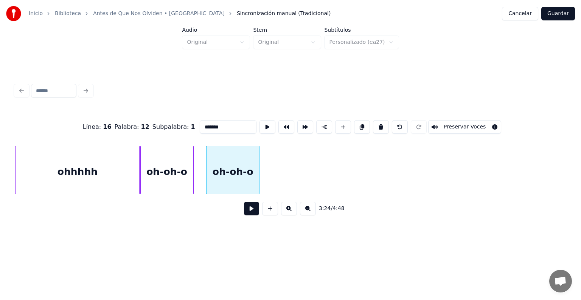
click at [218, 126] on input "*******" at bounding box center [228, 127] width 57 height 14
click at [180, 170] on div "oh-oh-o" at bounding box center [167, 171] width 53 height 51
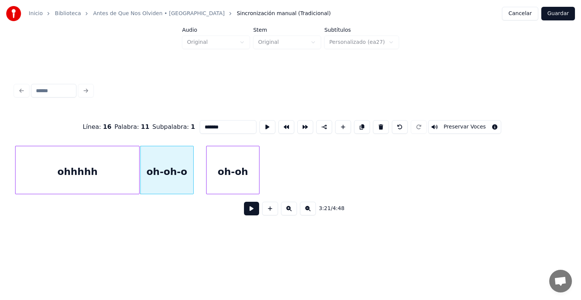
type input "********"
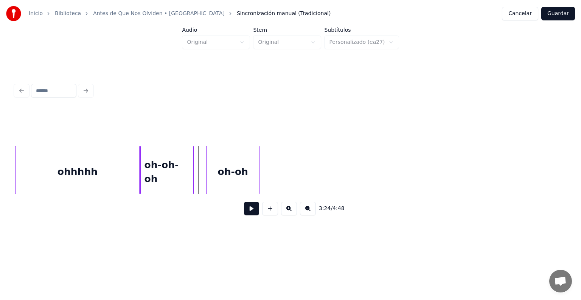
click at [249, 210] on button at bounding box center [251, 209] width 15 height 14
click at [244, 213] on button at bounding box center [251, 209] width 15 height 14
click at [229, 159] on div "oh-oh" at bounding box center [233, 171] width 53 height 51
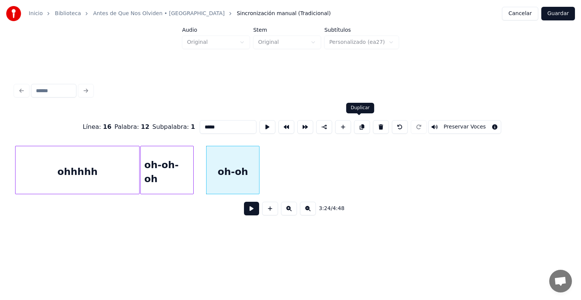
click at [362, 124] on button at bounding box center [362, 127] width 16 height 14
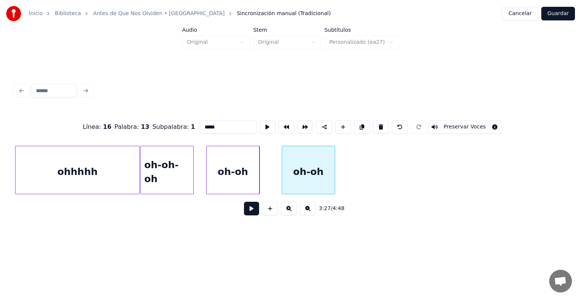
click at [313, 181] on div "oh-oh" at bounding box center [308, 171] width 53 height 51
click at [336, 149] on div "oh-oh" at bounding box center [311, 170] width 53 height 48
click at [318, 177] on div at bounding box center [318, 170] width 2 height 48
click at [298, 177] on div "oh-oh" at bounding box center [302, 171] width 34 height 51
click at [215, 121] on input "*****" at bounding box center [228, 127] width 57 height 14
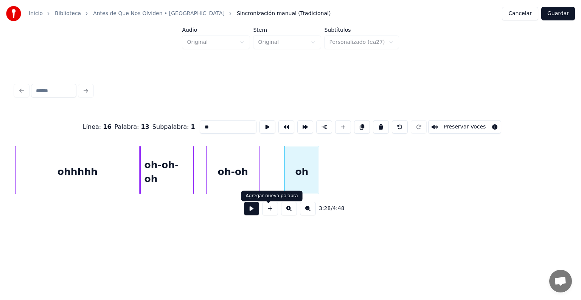
type input "**"
click at [253, 210] on button at bounding box center [251, 209] width 15 height 14
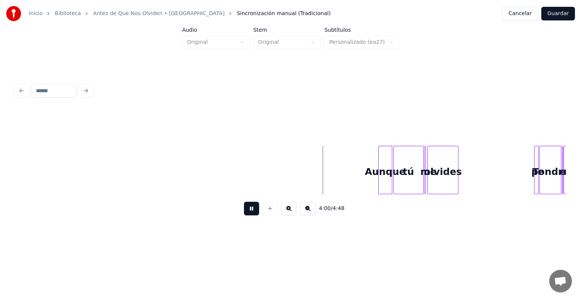
click at [291, 213] on button at bounding box center [289, 209] width 16 height 14
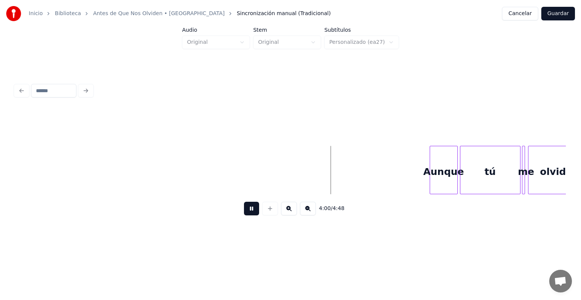
click at [291, 213] on button at bounding box center [289, 209] width 16 height 14
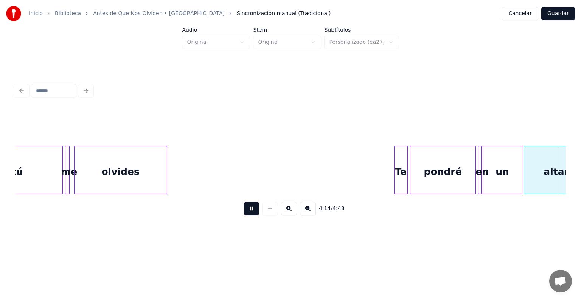
scroll to position [0, 14436]
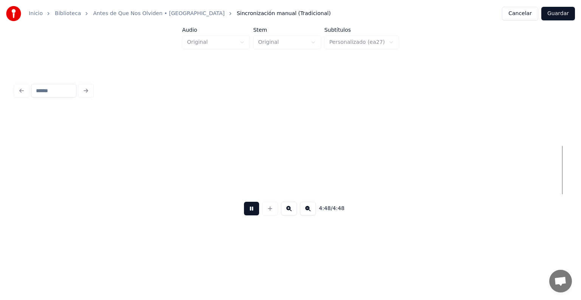
scroll to position [0, 15832]
click at [562, 13] on button "Guardar" at bounding box center [558, 14] width 34 height 14
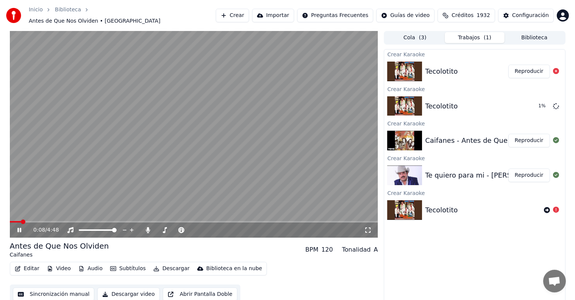
click at [50, 223] on div "0:08 / 4:48" at bounding box center [194, 230] width 368 height 15
click at [54, 221] on span at bounding box center [194, 222] width 368 height 2
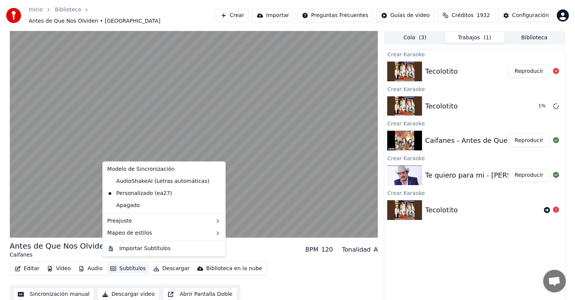
click at [120, 264] on button "Subtítulos" at bounding box center [128, 269] width 42 height 11
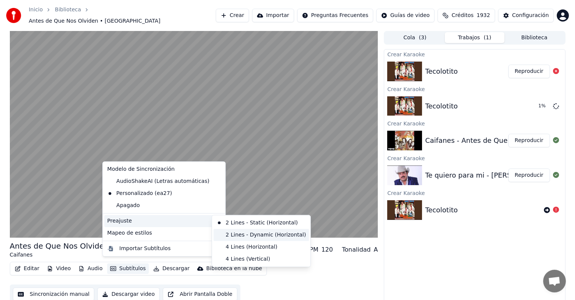
click at [227, 237] on div "2 Lines - Dynamic (Horizontal)" at bounding box center [260, 235] width 95 height 12
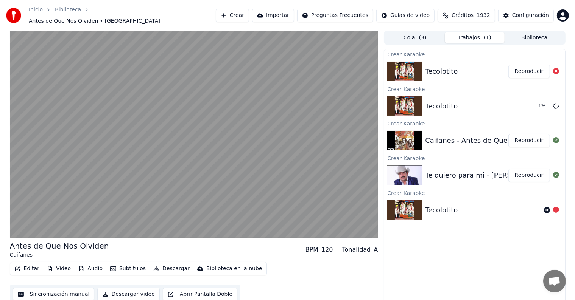
click at [66, 264] on button "Video" at bounding box center [59, 269] width 30 height 11
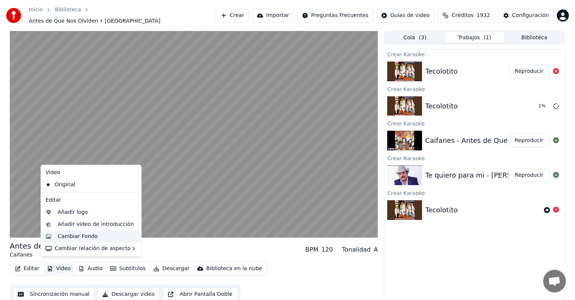
click at [97, 236] on div "Cambiar Fondo" at bounding box center [97, 237] width 79 height 8
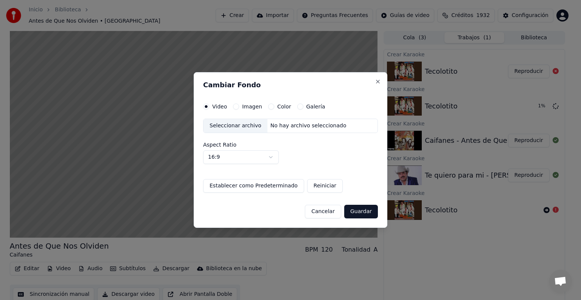
click at [326, 213] on button "Cancelar" at bounding box center [323, 212] width 36 height 14
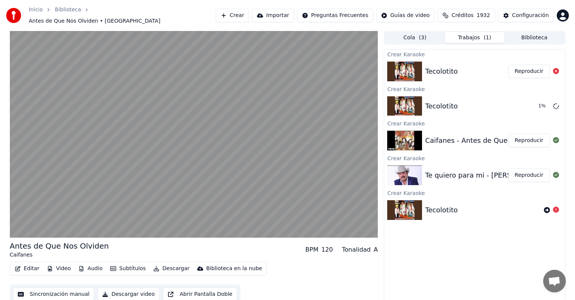
click at [61, 267] on button "Video" at bounding box center [59, 269] width 30 height 11
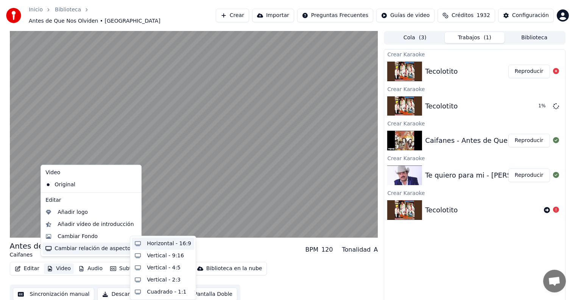
click at [153, 242] on div "Horizontal - 16:9" at bounding box center [169, 244] width 44 height 8
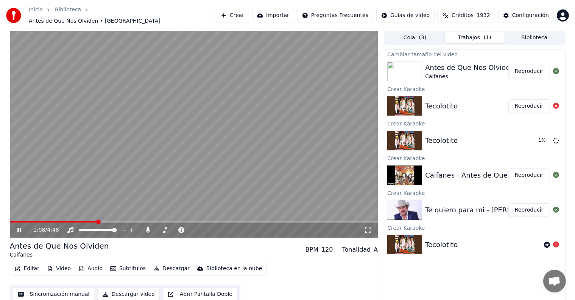
click at [528, 68] on button "Reproducir" at bounding box center [529, 72] width 42 height 14
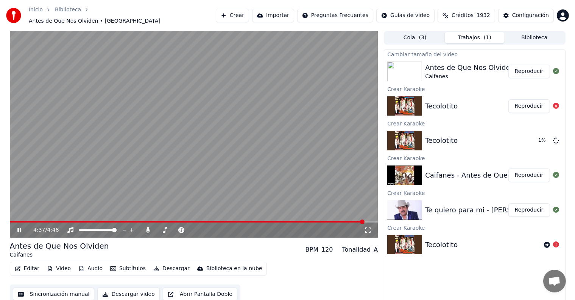
click at [17, 228] on icon at bounding box center [19, 230] width 4 height 5
click at [60, 267] on button "Video" at bounding box center [59, 269] width 30 height 11
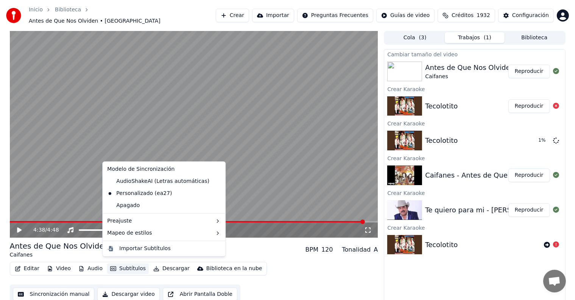
click at [0, 185] on div "4:38 / 4:48 Antes de Que Nos Olviden Caifanes BPM 120 Tonalidad A Editar Video …" at bounding box center [287, 168] width 575 height 274
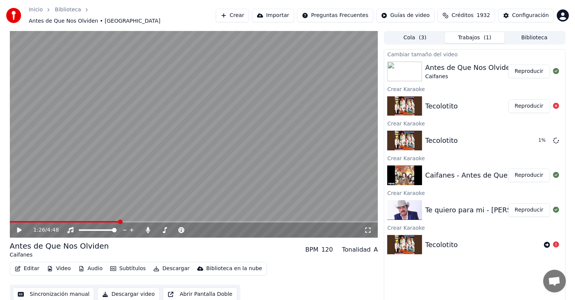
click at [119, 221] on span at bounding box center [65, 222] width 110 height 2
click at [90, 266] on button "Audio" at bounding box center [90, 269] width 30 height 11
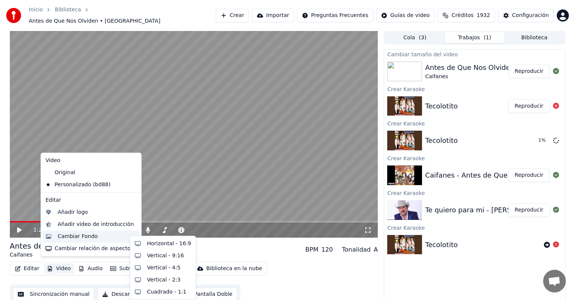
click at [75, 235] on div "Cambiar Fondo" at bounding box center [78, 237] width 40 height 8
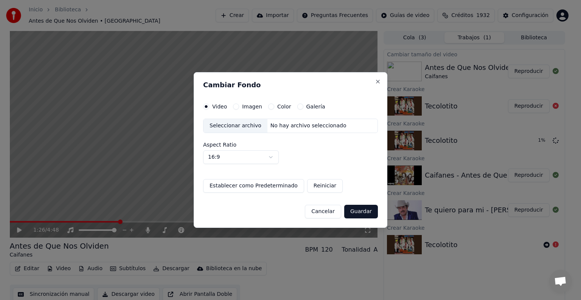
click at [306, 106] on label "Galería" at bounding box center [315, 106] width 19 height 5
click at [303, 106] on button "Galería" at bounding box center [300, 107] width 6 height 6
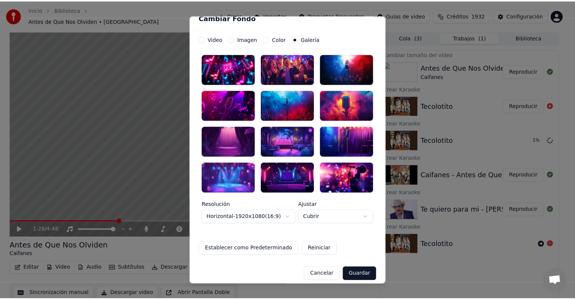
scroll to position [16, 0]
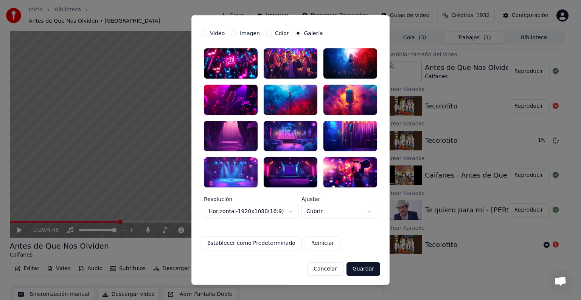
click at [342, 173] on div at bounding box center [351, 172] width 54 height 30
click at [368, 268] on button "Guardar" at bounding box center [364, 269] width 34 height 14
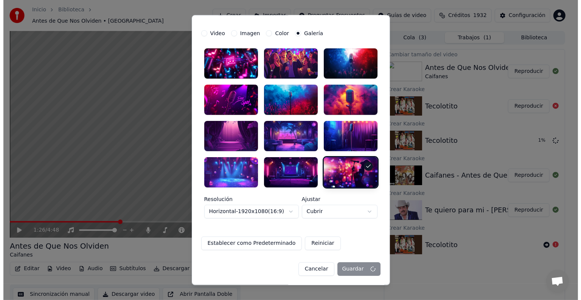
scroll to position [0, 0]
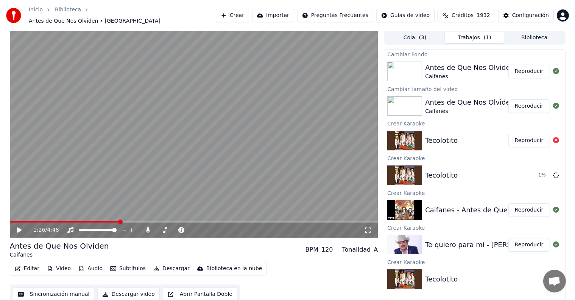
click at [533, 65] on button "Reproducir" at bounding box center [529, 72] width 42 height 14
click at [34, 265] on button "Editar" at bounding box center [27, 269] width 31 height 11
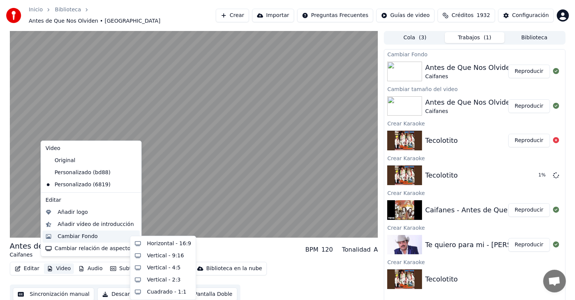
click at [95, 239] on div "Cambiar Fondo" at bounding box center [97, 237] width 79 height 8
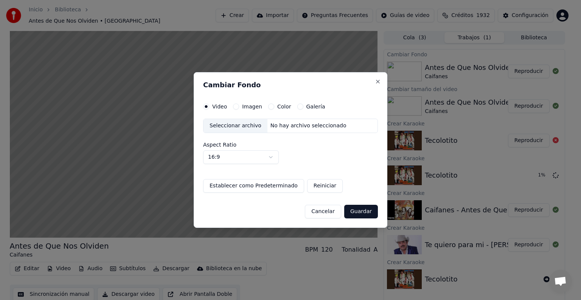
click at [308, 104] on label "Galería" at bounding box center [315, 106] width 19 height 5
click at [303, 104] on button "Galería" at bounding box center [300, 107] width 6 height 6
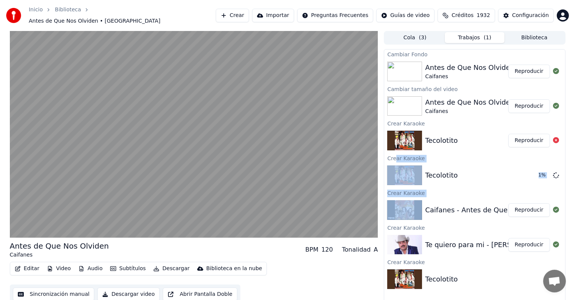
drag, startPoint x: 397, startPoint y: 171, endPoint x: 397, endPoint y: 198, distance: 26.5
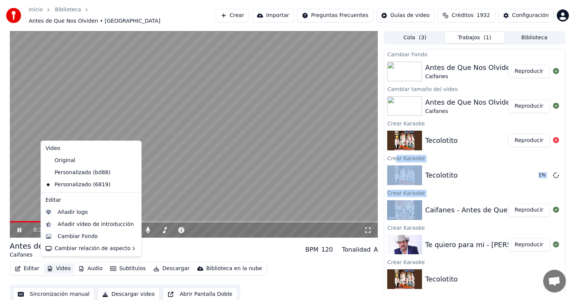
click at [63, 264] on button "Video" at bounding box center [59, 269] width 30 height 11
click at [101, 234] on div "Cambiar Fondo" at bounding box center [97, 237] width 79 height 8
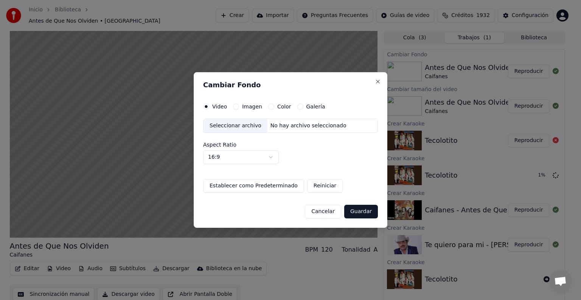
click at [272, 106] on div "Color" at bounding box center [279, 107] width 23 height 6
click at [268, 107] on button "Color" at bounding box center [271, 107] width 6 height 6
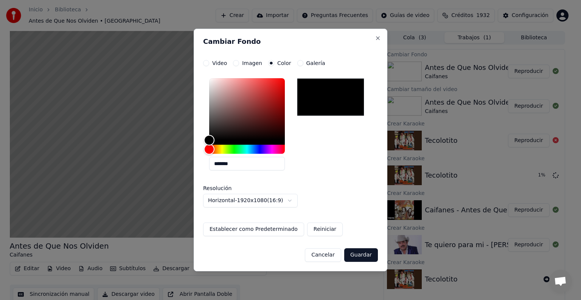
click at [237, 65] on div "Imagen" at bounding box center [247, 63] width 29 height 6
click at [236, 63] on button "Imagen" at bounding box center [236, 63] width 6 height 6
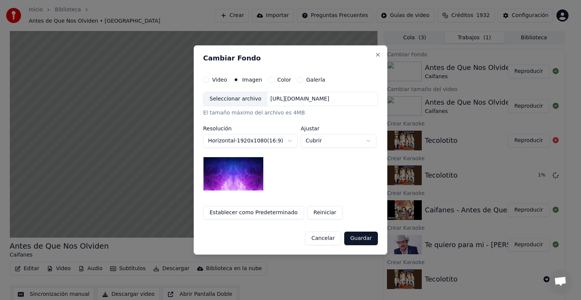
click at [307, 80] on label "Galería" at bounding box center [315, 79] width 19 height 5
click at [303, 80] on button "Galería" at bounding box center [300, 80] width 6 height 6
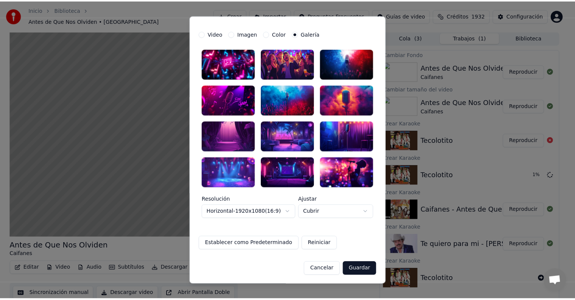
scroll to position [16, 0]
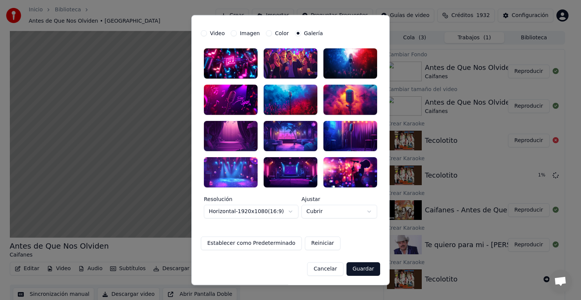
click at [359, 136] on div at bounding box center [351, 136] width 54 height 30
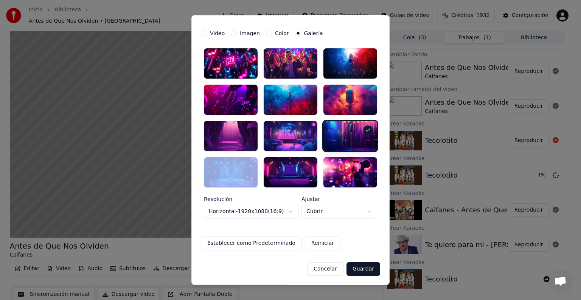
click at [359, 136] on div at bounding box center [351, 136] width 54 height 30
click at [372, 265] on button "Guardar" at bounding box center [364, 269] width 34 height 14
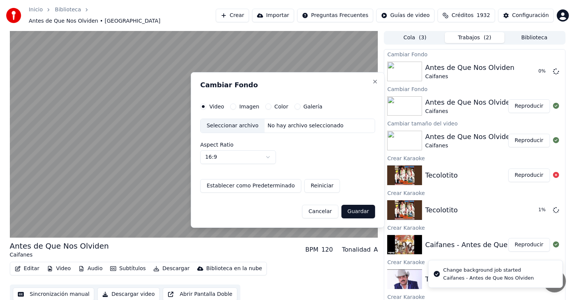
scroll to position [0, 0]
